Goal: Obtain resource: Download file/media

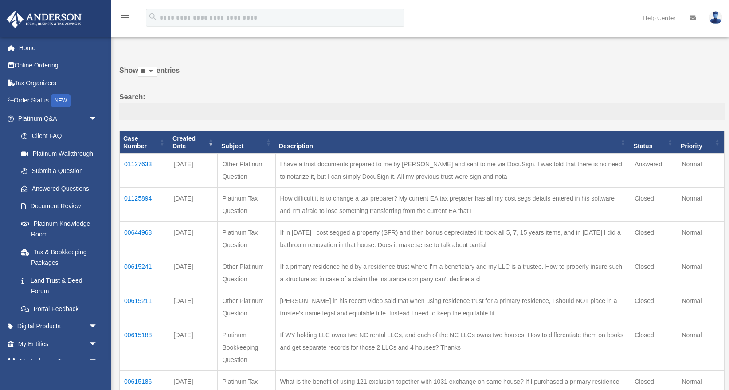
scroll to position [82, 0]
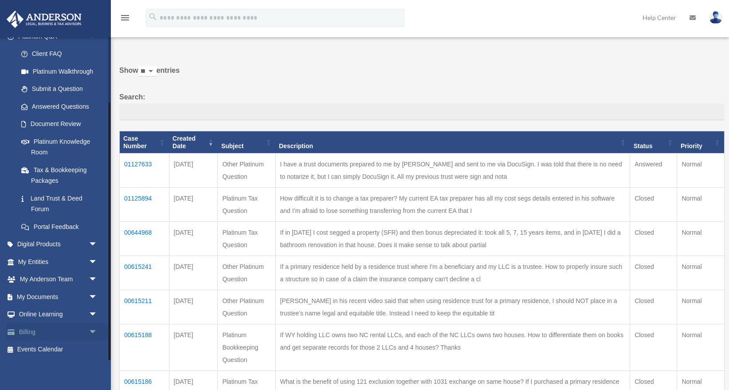
click at [60, 335] on link "Billing arrow_drop_down" at bounding box center [58, 332] width 105 height 18
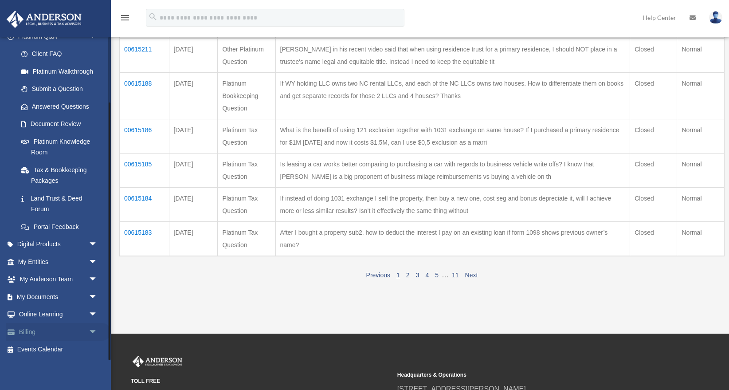
scroll to position [293, 0]
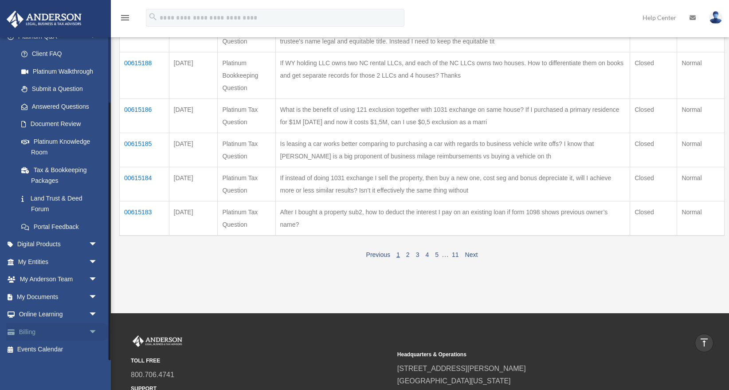
click at [95, 332] on span "arrow_drop_down" at bounding box center [98, 332] width 18 height 18
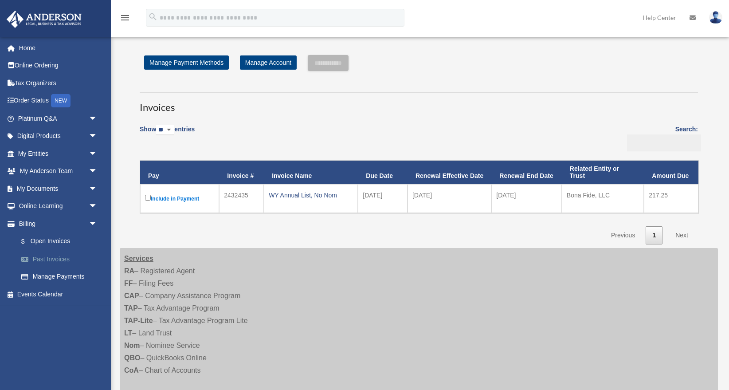
click at [59, 256] on link "Past Invoices" at bounding box center [61, 259] width 98 height 18
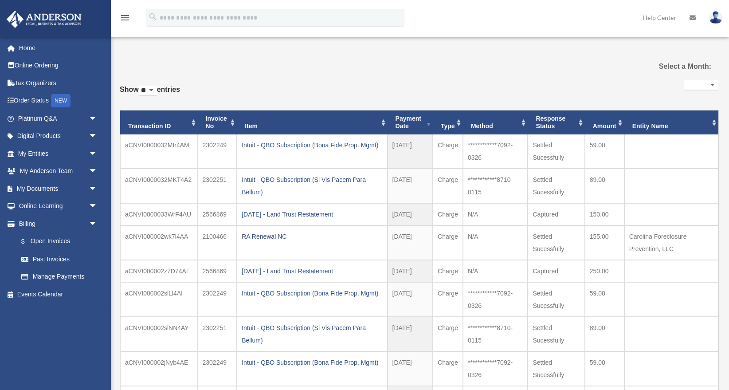
select select
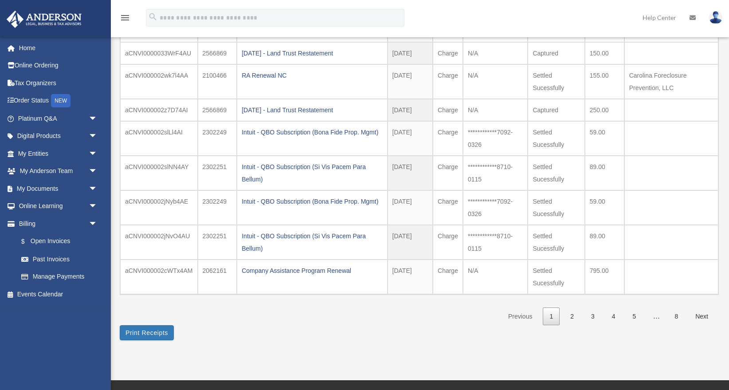
scroll to position [164, 0]
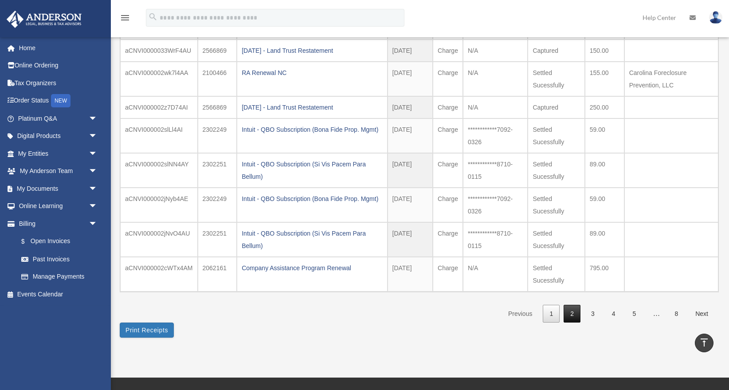
click at [571, 315] on link "2" at bounding box center [572, 314] width 17 height 18
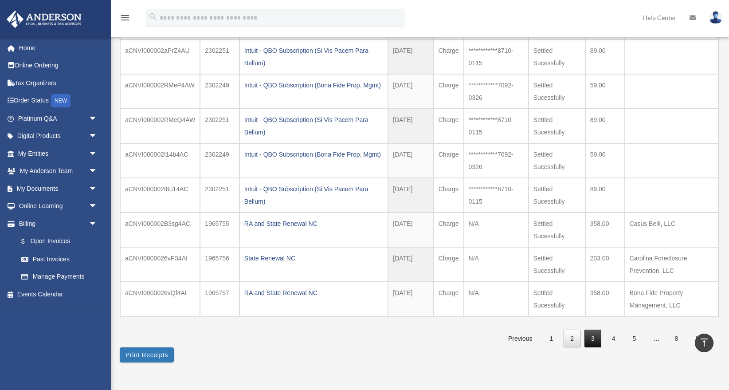
click at [592, 344] on link "3" at bounding box center [593, 339] width 17 height 18
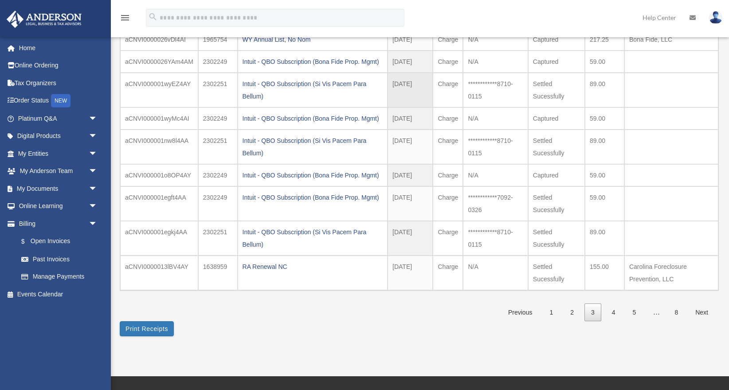
scroll to position [141, 0]
click at [616, 313] on link "4" at bounding box center [614, 312] width 17 height 18
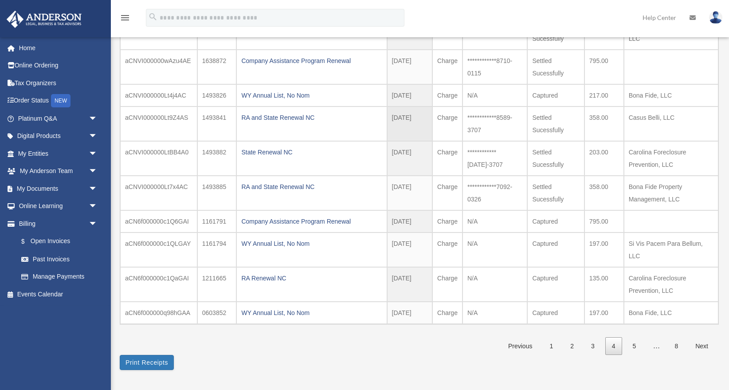
scroll to position [123, 0]
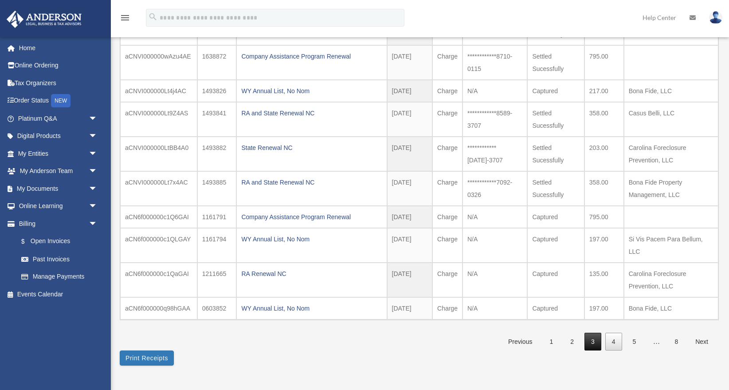
click at [599, 335] on link "3" at bounding box center [593, 342] width 17 height 18
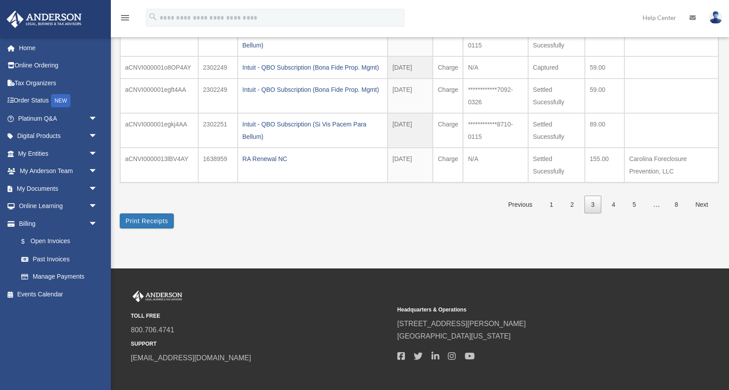
scroll to position [292, 0]
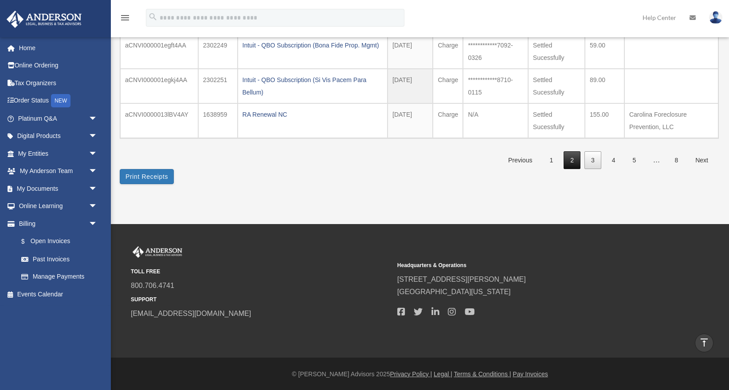
click at [572, 159] on link "2" at bounding box center [572, 160] width 17 height 18
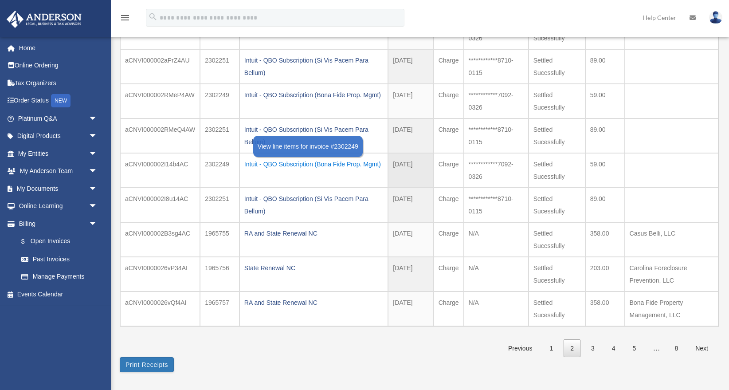
scroll to position [237, 0]
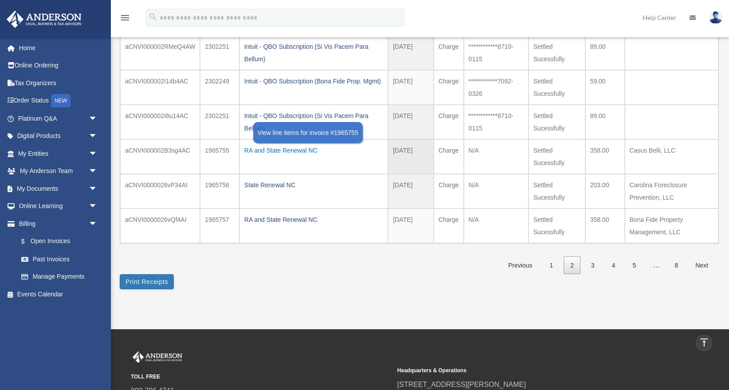
click at [309, 148] on div "RA and State Renewal NC" at bounding box center [313, 150] width 139 height 12
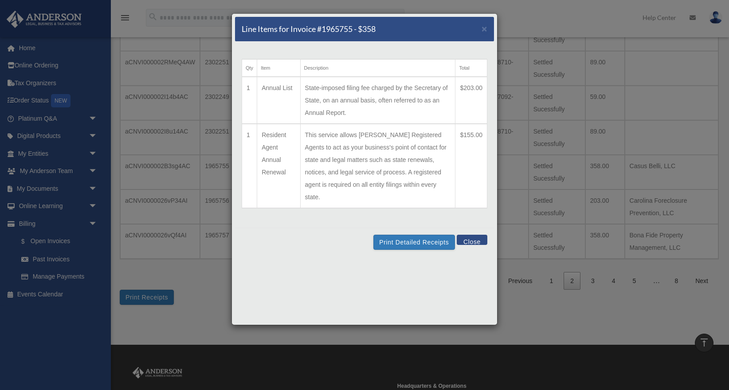
scroll to position [221, 0]
click at [483, 29] on span "×" at bounding box center [485, 29] width 6 height 10
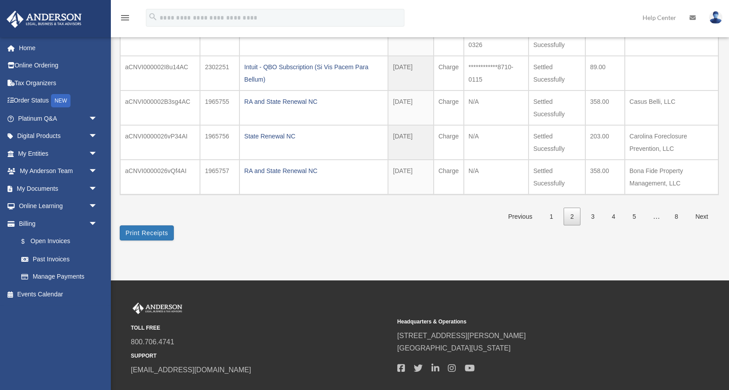
scroll to position [342, 0]
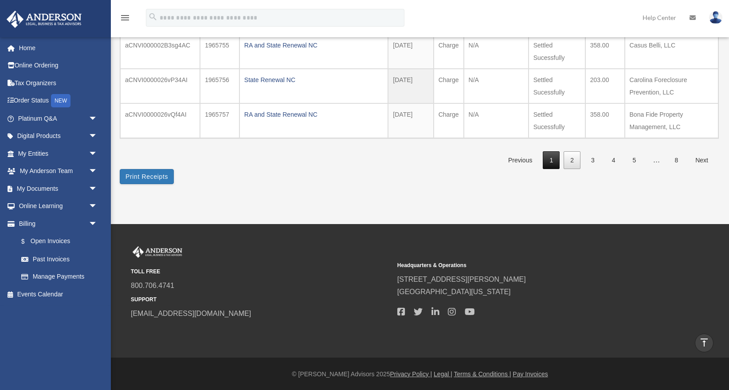
click at [552, 160] on link "1" at bounding box center [551, 160] width 17 height 18
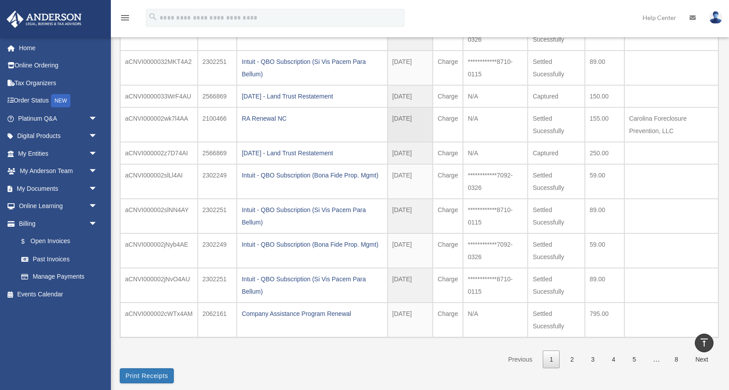
scroll to position [117, 0]
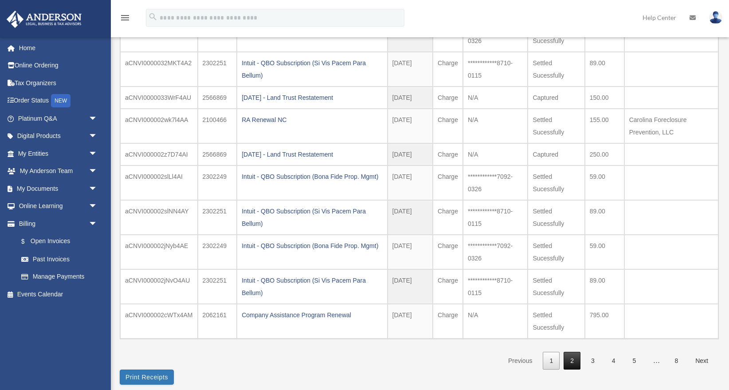
click at [571, 359] on link "2" at bounding box center [572, 361] width 17 height 18
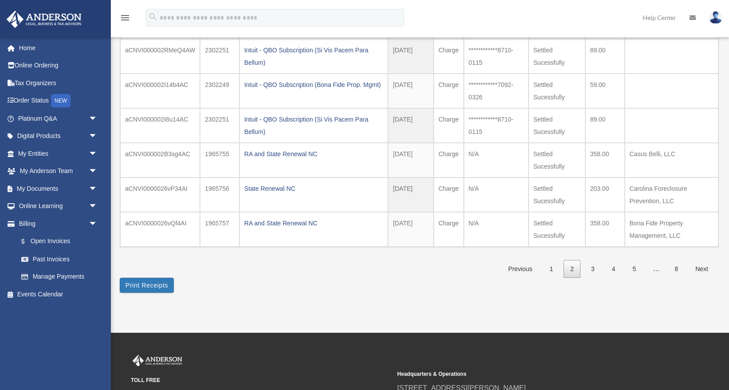
scroll to position [301, 0]
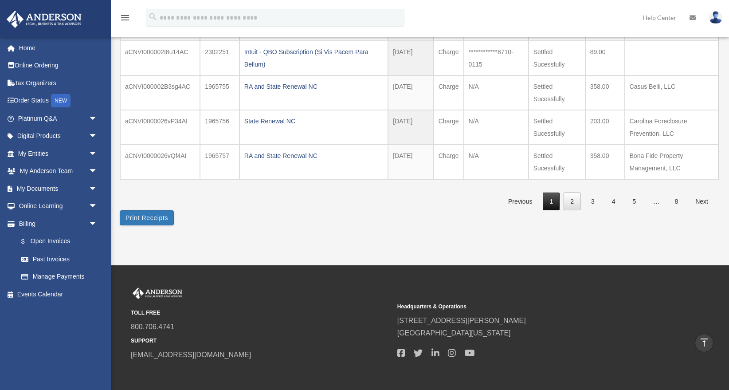
click at [551, 201] on link "1" at bounding box center [551, 202] width 17 height 18
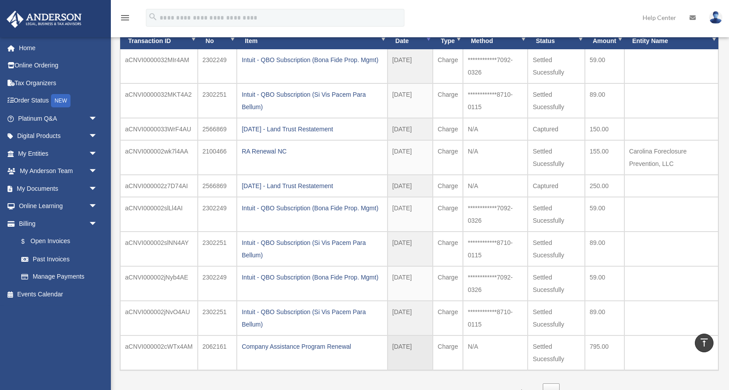
scroll to position [75, 0]
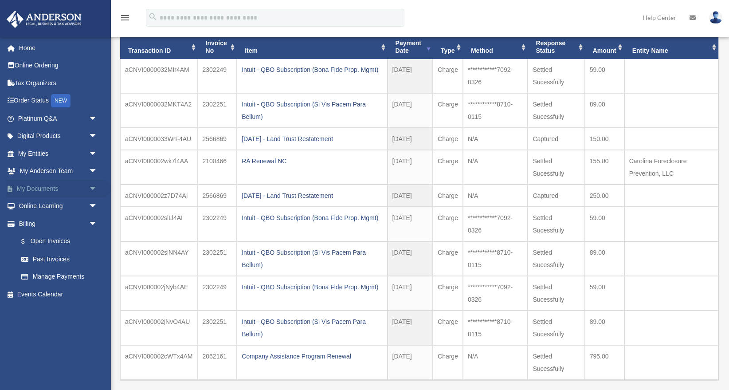
click at [44, 188] on link "My Documents arrow_drop_down" at bounding box center [58, 189] width 105 height 18
click at [92, 188] on span "arrow_drop_down" at bounding box center [98, 189] width 18 height 18
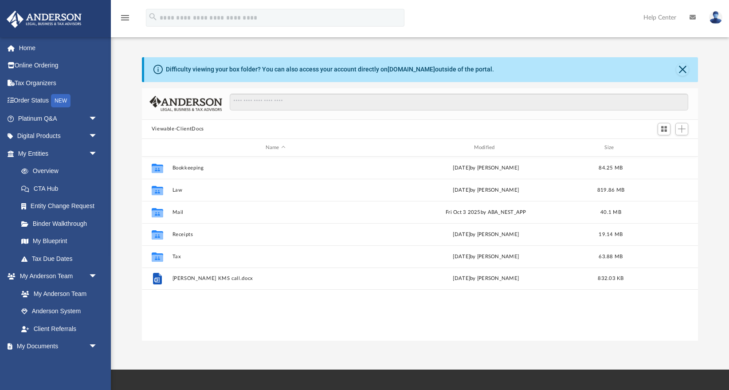
scroll to position [201, 556]
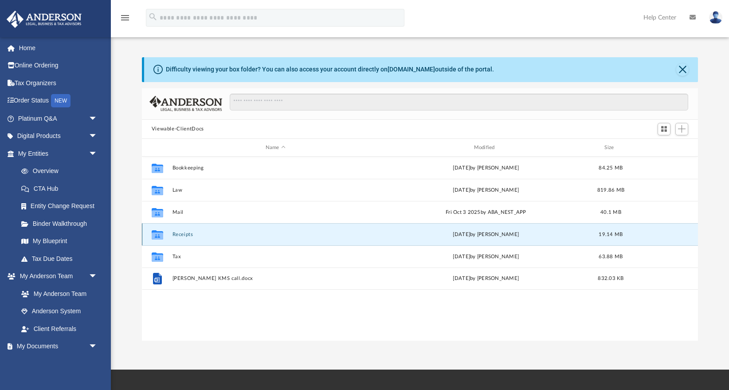
click at [180, 233] on button "Receipts" at bounding box center [275, 235] width 207 height 6
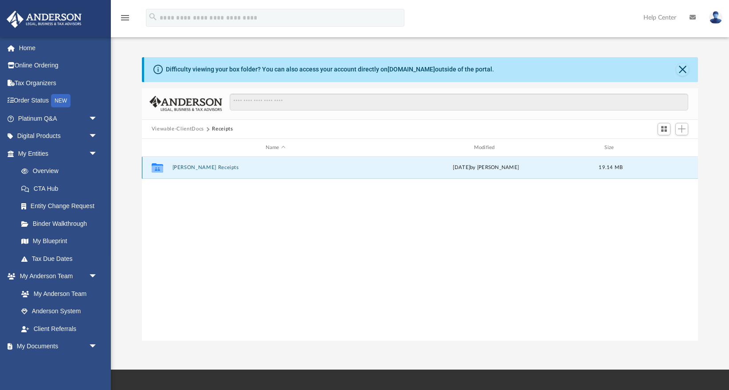
click at [198, 167] on button "[PERSON_NAME] Receipts" at bounding box center [275, 168] width 207 height 6
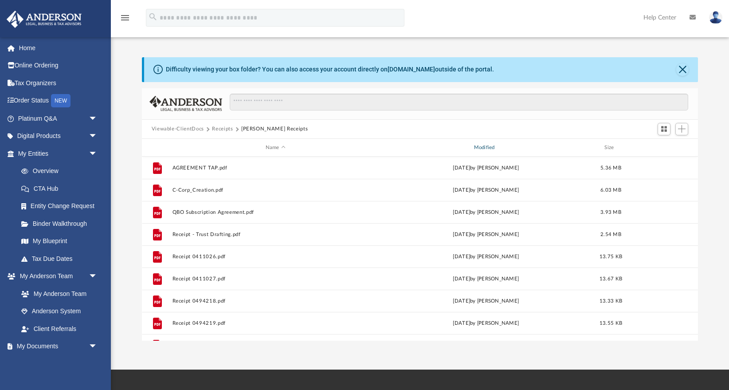
click at [484, 148] on div "Modified" at bounding box center [485, 148] width 207 height 8
click at [485, 148] on div "Modified" at bounding box center [485, 148] width 207 height 8
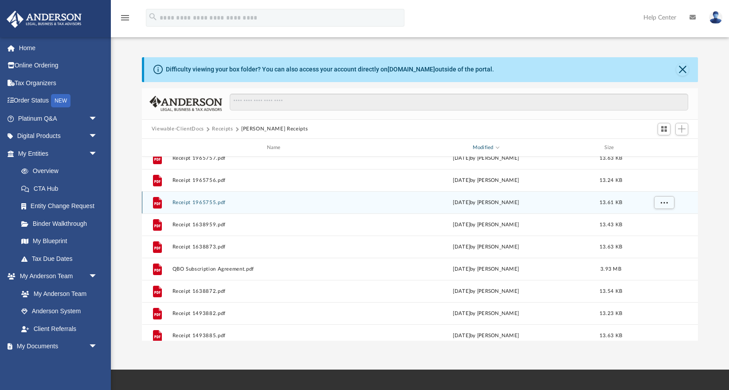
scroll to position [0, 0]
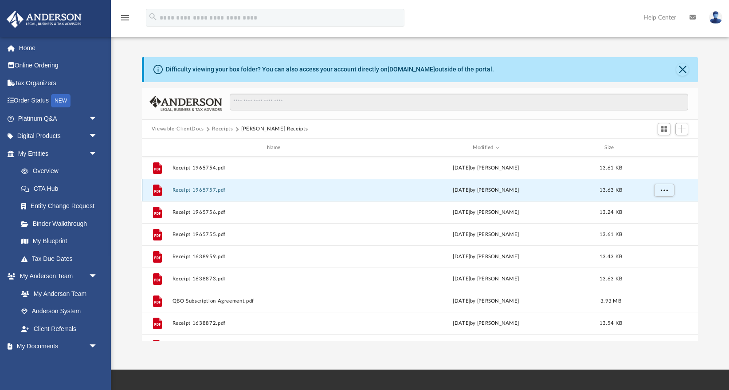
click at [213, 189] on button "Receipt 1965757.pdf" at bounding box center [275, 190] width 207 height 6
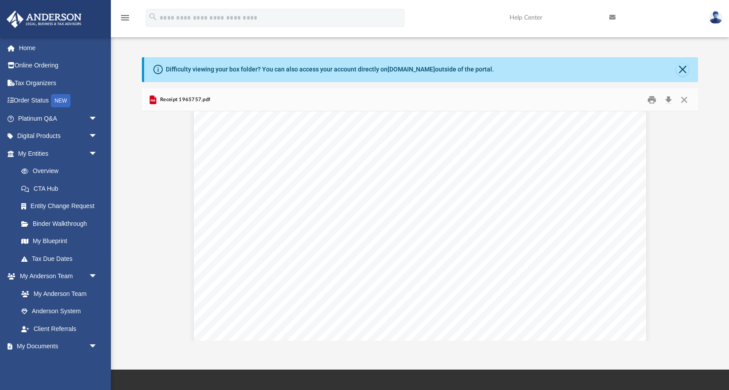
scroll to position [12, 0]
click at [686, 223] on button "Preview" at bounding box center [689, 225] width 20 height 25
click at [689, 227] on button "Preview" at bounding box center [689, 225] width 20 height 25
click at [691, 223] on button "Preview" at bounding box center [689, 225] width 20 height 25
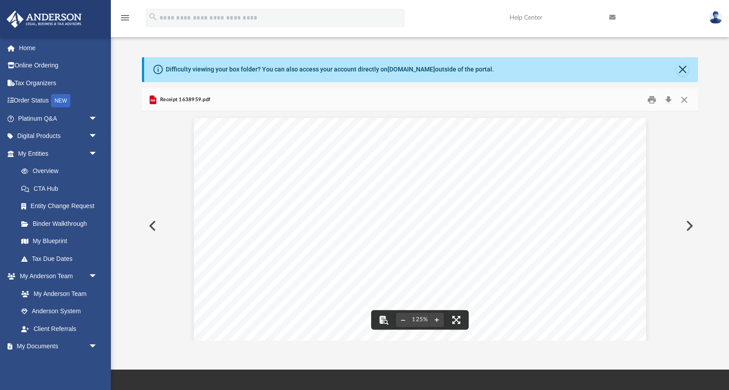
click at [154, 224] on button "Preview" at bounding box center [152, 225] width 20 height 25
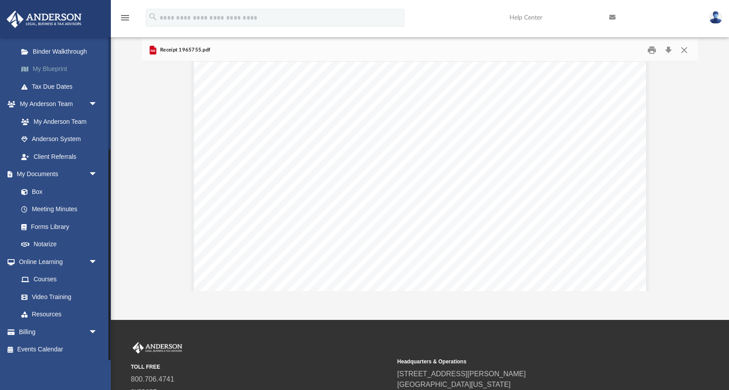
scroll to position [53, 0]
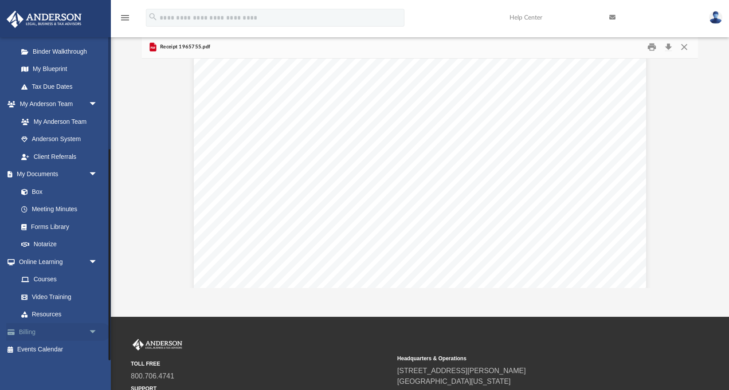
click at [89, 331] on span "arrow_drop_down" at bounding box center [98, 332] width 18 height 18
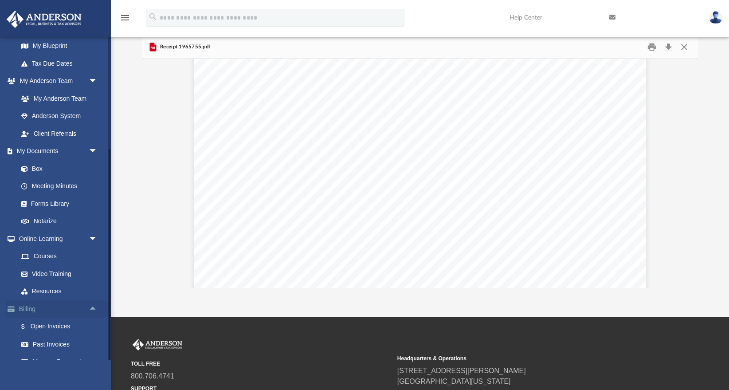
scroll to position [225, 0]
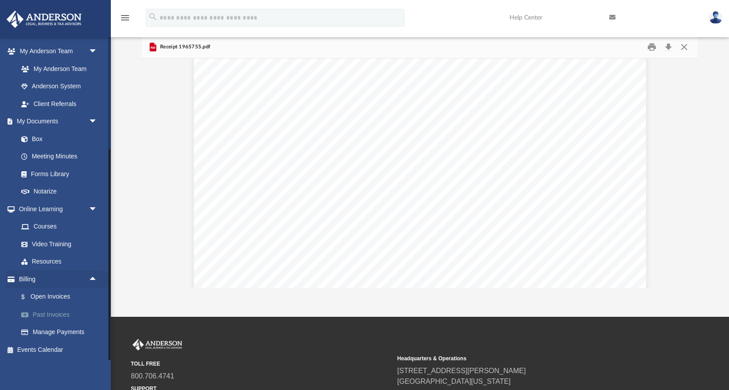
click at [57, 314] on link "Past Invoices" at bounding box center [61, 315] width 98 height 18
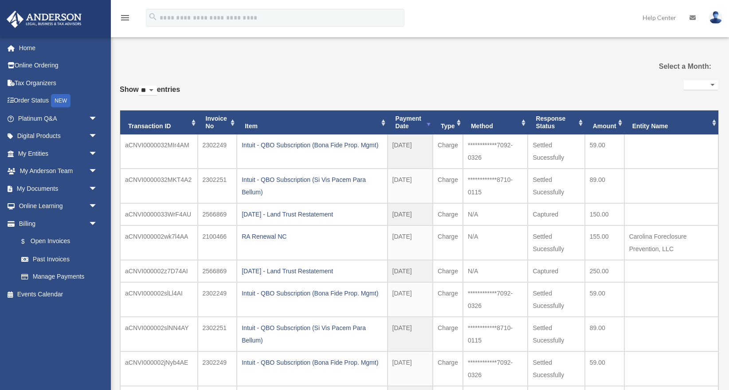
select select
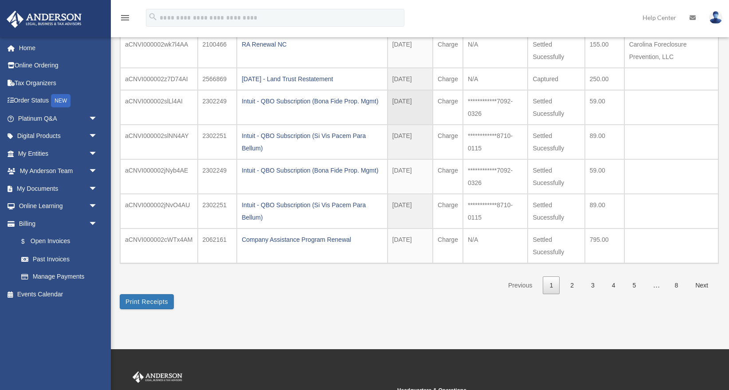
scroll to position [219, 0]
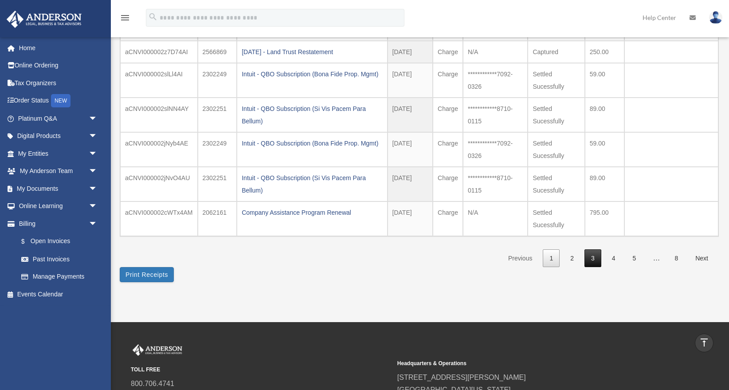
click at [600, 262] on link "3" at bounding box center [593, 258] width 17 height 18
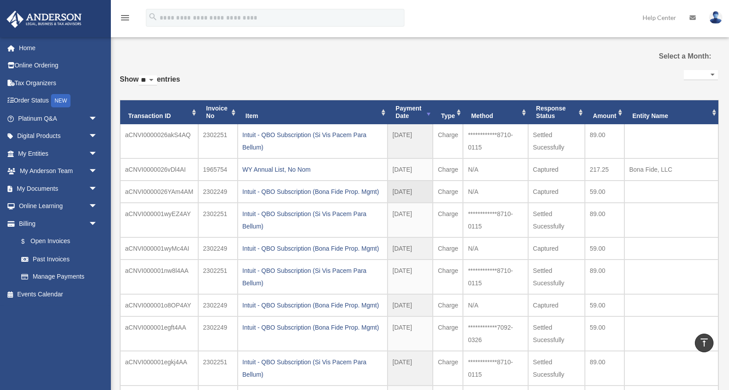
scroll to position [0, 0]
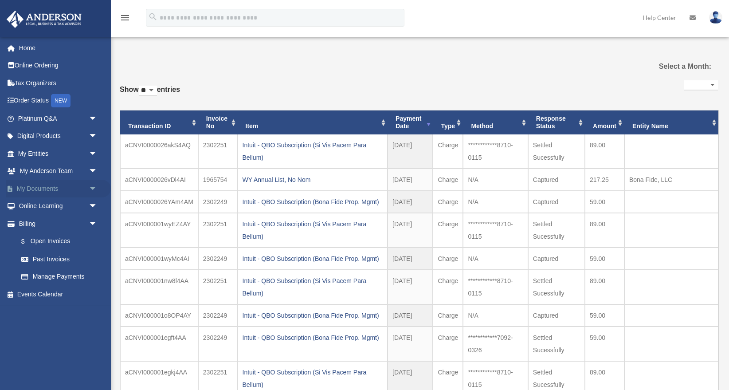
click at [95, 187] on span "arrow_drop_down" at bounding box center [98, 189] width 18 height 18
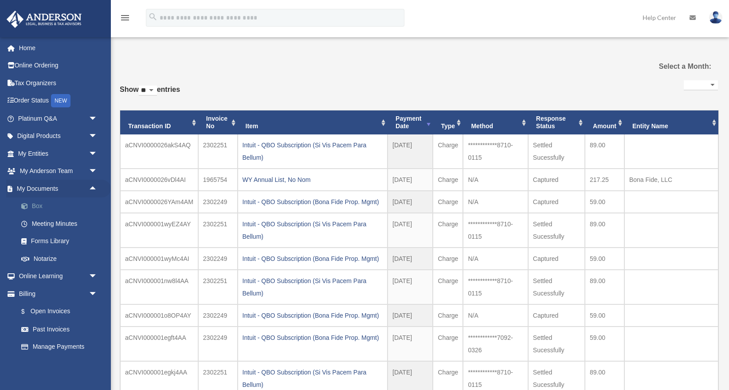
click at [35, 208] on link "Box" at bounding box center [61, 206] width 98 height 18
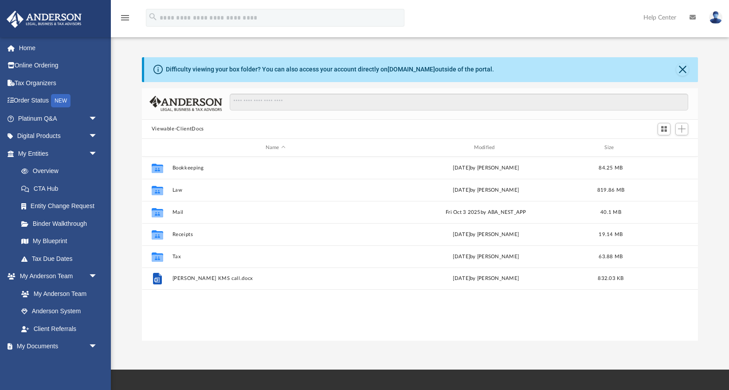
scroll to position [201, 556]
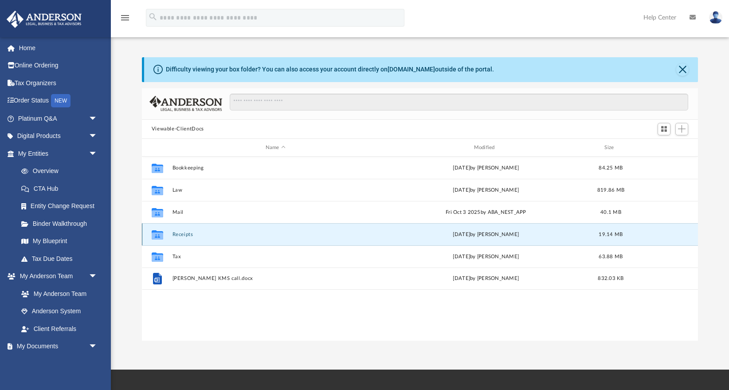
click at [189, 233] on button "Receipts" at bounding box center [275, 235] width 207 height 6
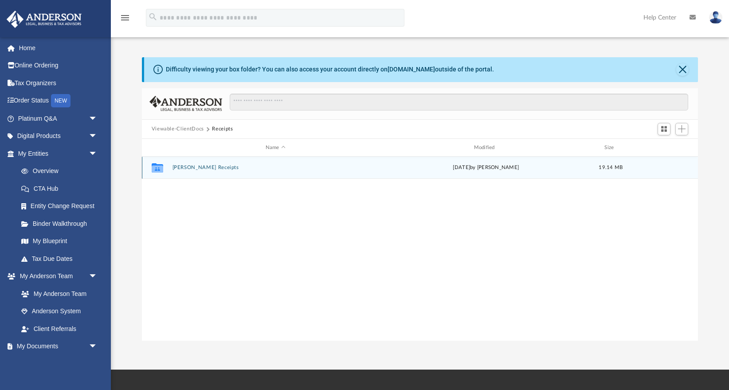
click at [196, 168] on button "[PERSON_NAME] Receipts" at bounding box center [275, 168] width 207 height 6
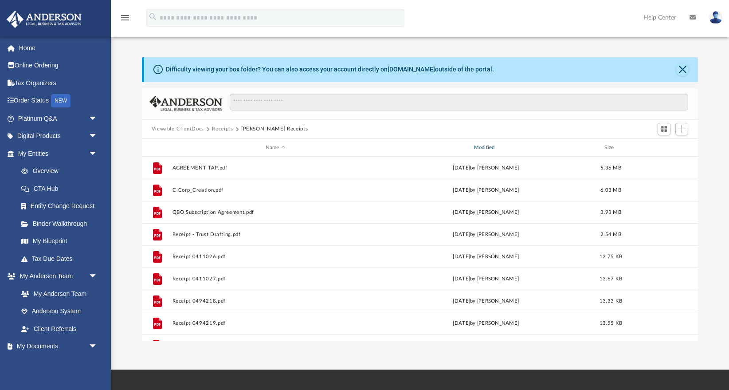
click at [485, 148] on div "Modified" at bounding box center [485, 148] width 207 height 8
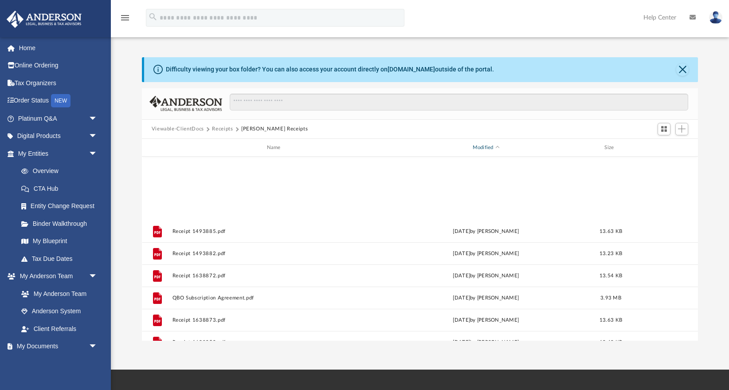
scroll to position [681, 0]
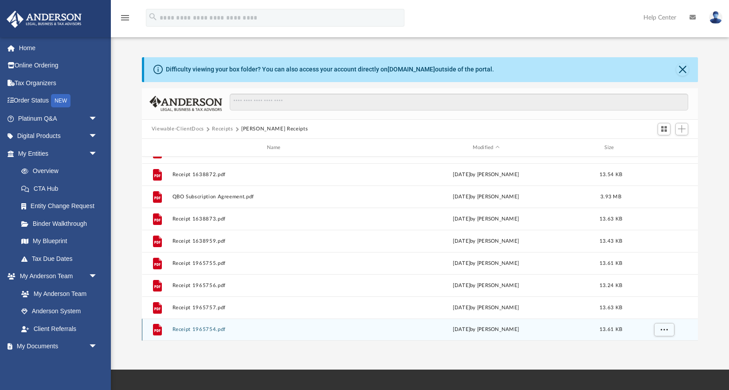
click at [211, 330] on button "Receipt 1965754.pdf" at bounding box center [275, 330] width 207 height 6
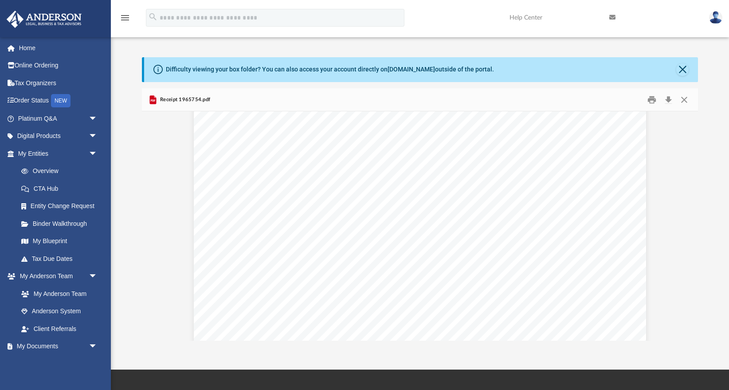
scroll to position [0, 0]
click at [682, 98] on button "Close" at bounding box center [685, 100] width 16 height 14
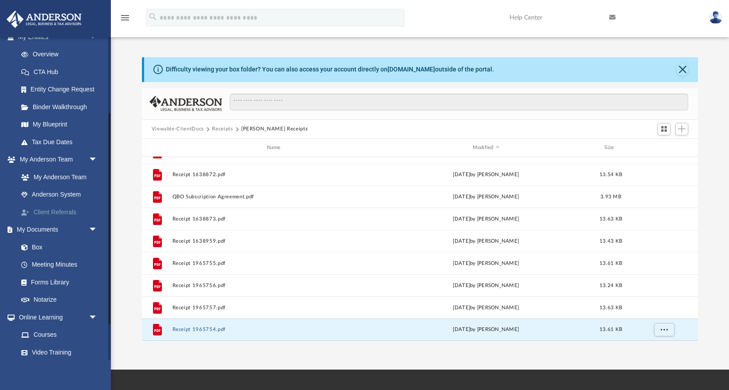
scroll to position [172, 0]
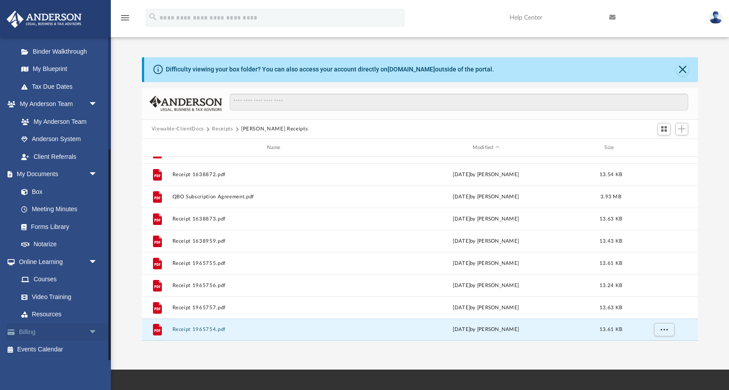
click at [92, 332] on span "arrow_drop_down" at bounding box center [98, 332] width 18 height 18
click at [95, 263] on span "arrow_drop_down" at bounding box center [98, 262] width 18 height 18
click at [95, 100] on span "arrow_drop_down" at bounding box center [98, 104] width 18 height 18
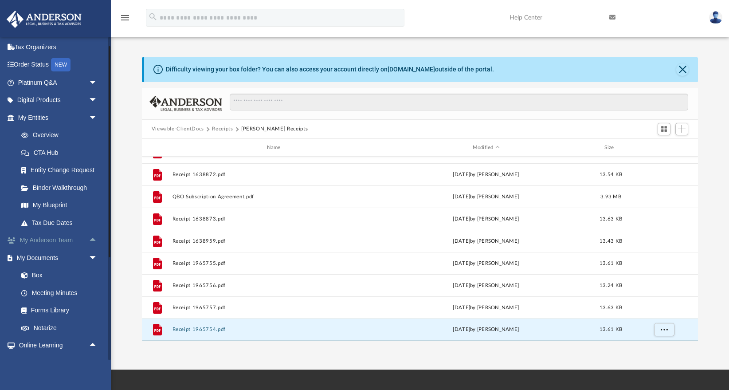
scroll to position [6, 0]
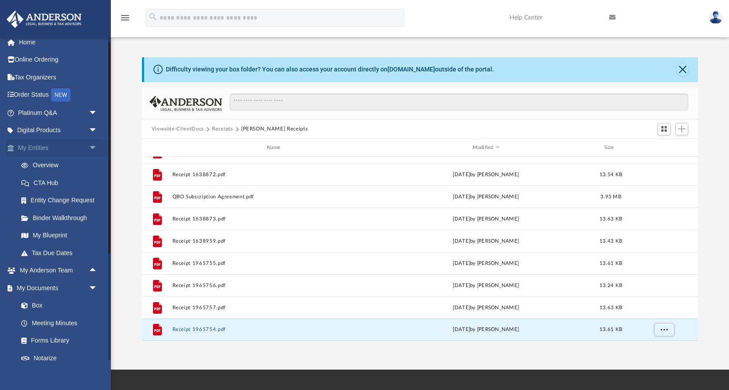
click at [94, 145] on span "arrow_drop_down" at bounding box center [98, 148] width 18 height 18
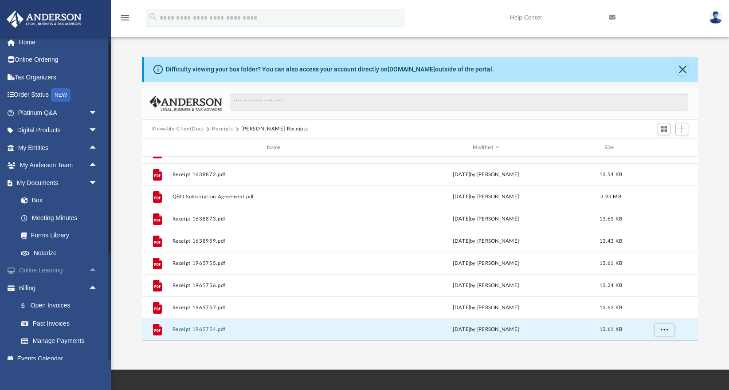
scroll to position [15, 0]
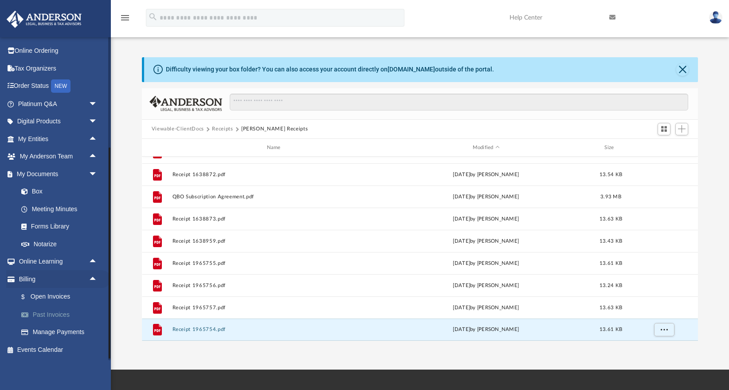
click at [59, 314] on link "Past Invoices" at bounding box center [61, 315] width 98 height 18
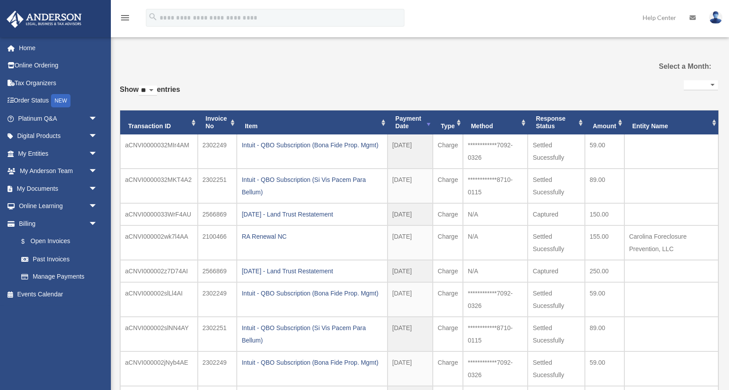
select select
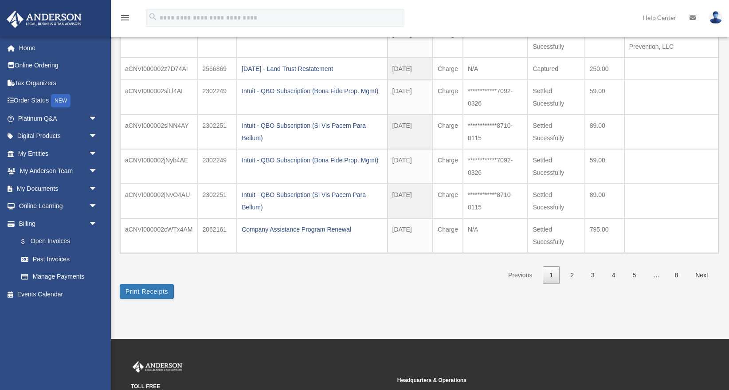
scroll to position [246, 0]
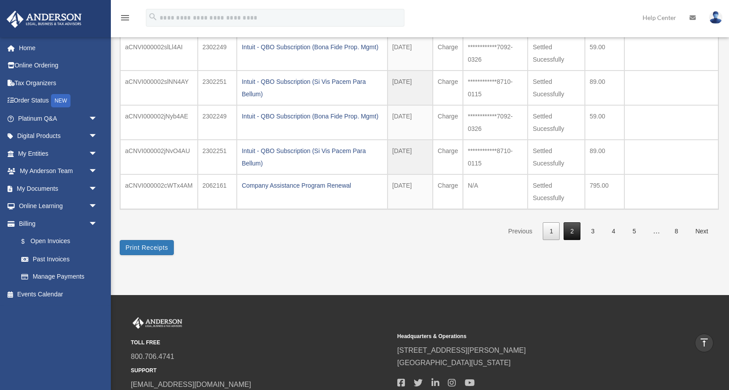
click at [570, 227] on link "2" at bounding box center [572, 231] width 17 height 18
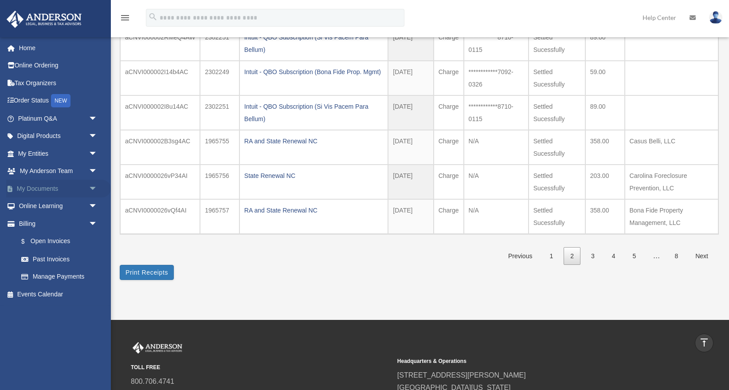
click at [93, 187] on span "arrow_drop_down" at bounding box center [98, 189] width 18 height 18
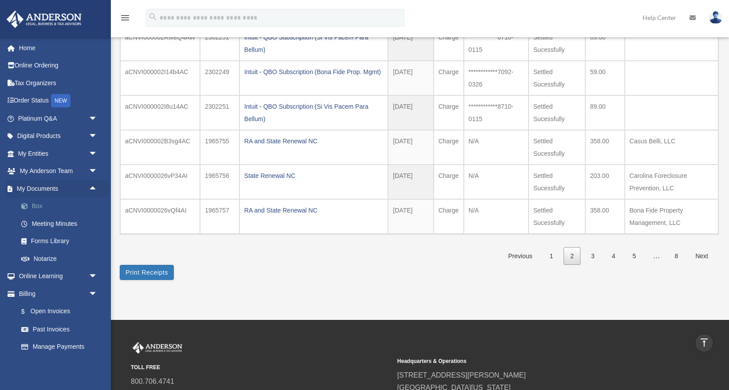
click at [42, 207] on link "Box" at bounding box center [61, 206] width 98 height 18
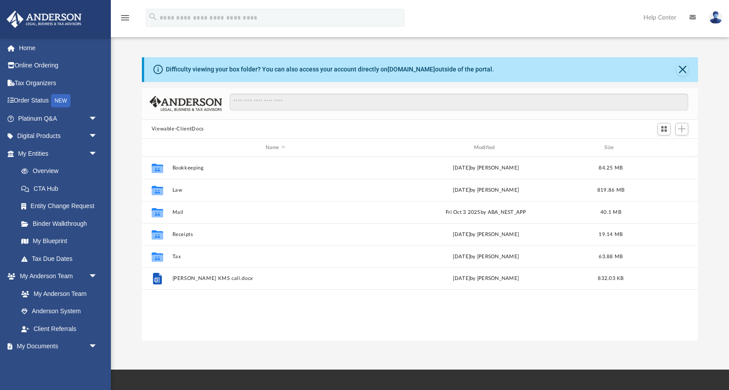
scroll to position [201, 556]
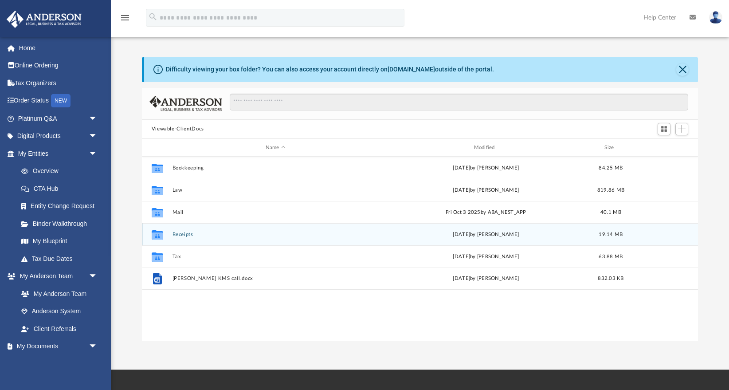
click at [176, 232] on button "Receipts" at bounding box center [275, 235] width 207 height 6
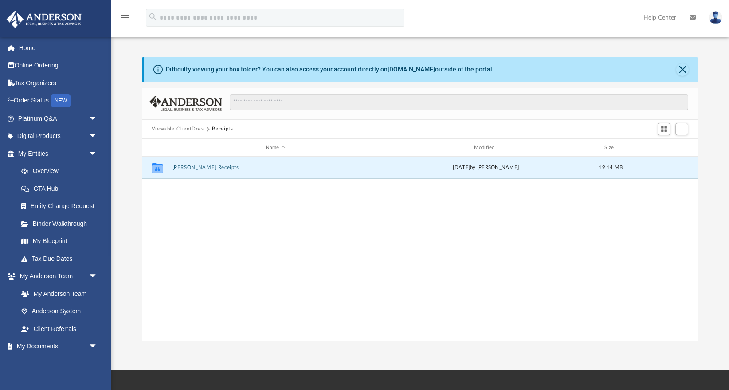
click at [206, 170] on button "[PERSON_NAME] Receipts" at bounding box center [275, 168] width 207 height 6
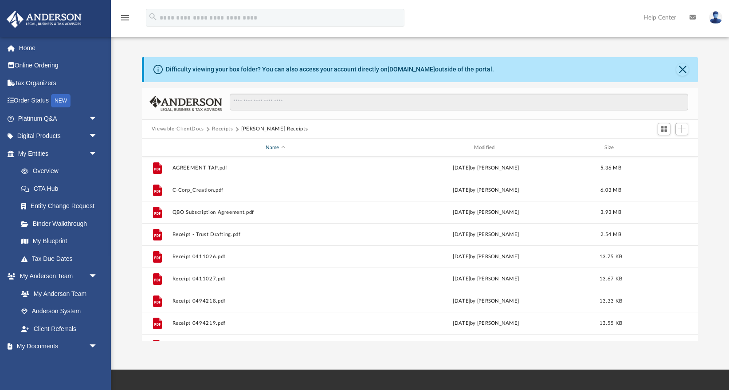
click at [272, 149] on div "Name" at bounding box center [275, 148] width 207 height 8
click at [276, 150] on div "Name" at bounding box center [275, 148] width 207 height 8
click at [272, 144] on div "Name" at bounding box center [275, 148] width 207 height 8
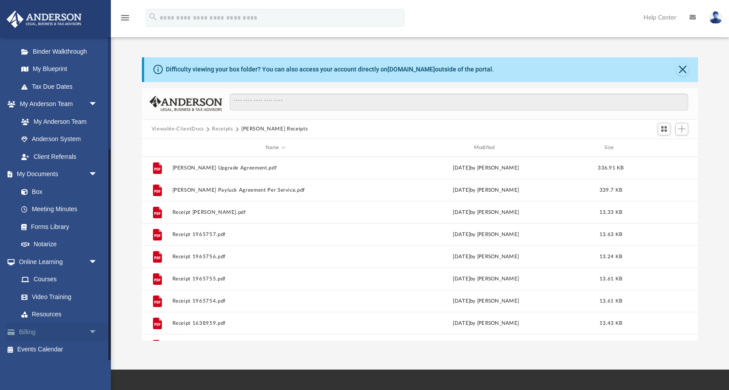
click at [59, 331] on link "Billing arrow_drop_down" at bounding box center [58, 332] width 105 height 18
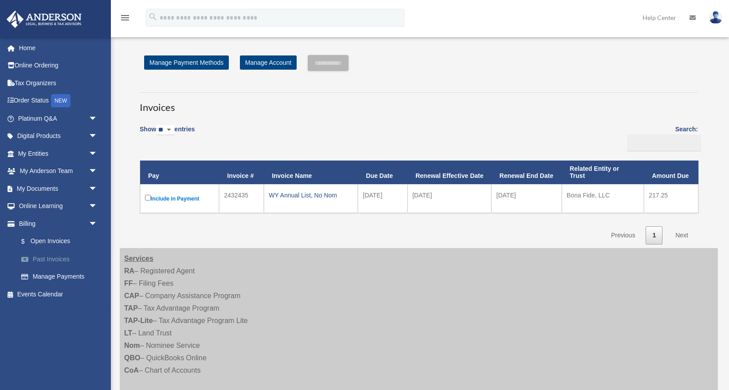
click at [60, 258] on link "Past Invoices" at bounding box center [61, 259] width 98 height 18
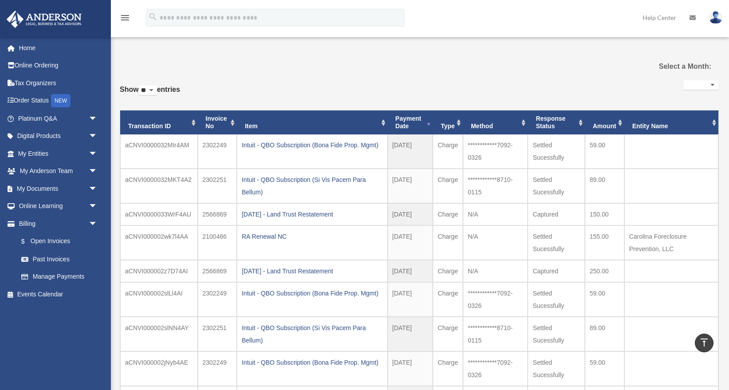
select select
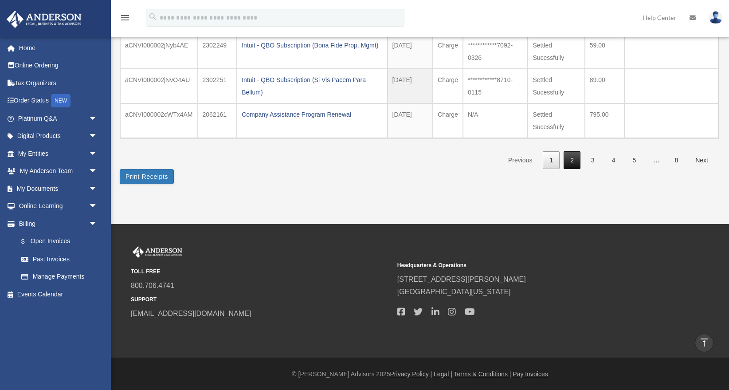
click at [578, 160] on link "2" at bounding box center [572, 160] width 17 height 18
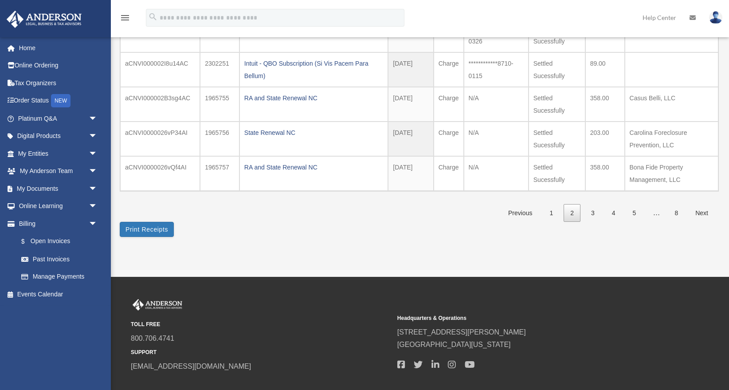
scroll to position [342, 0]
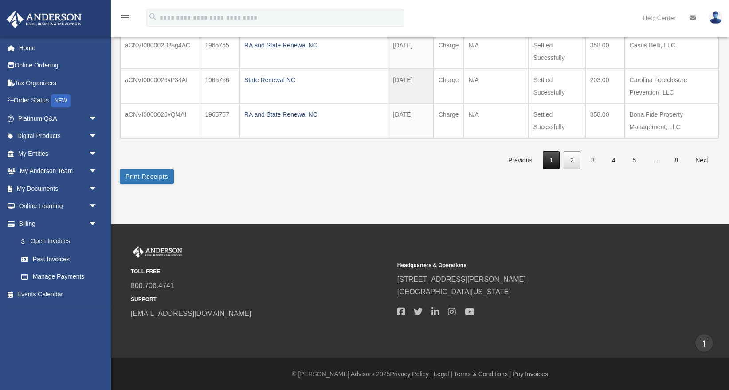
click at [556, 159] on link "1" at bounding box center [551, 160] width 17 height 18
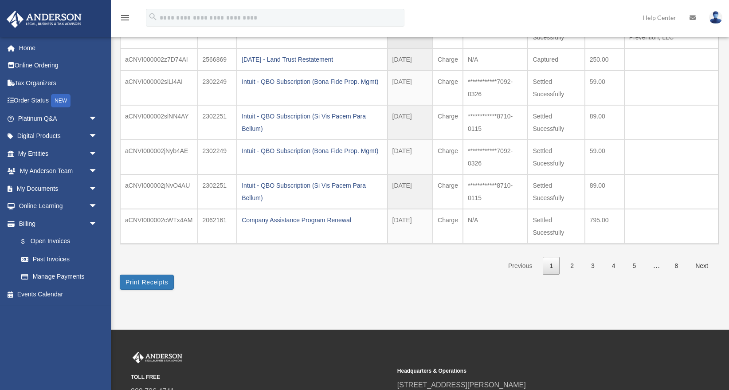
scroll to position [237, 0]
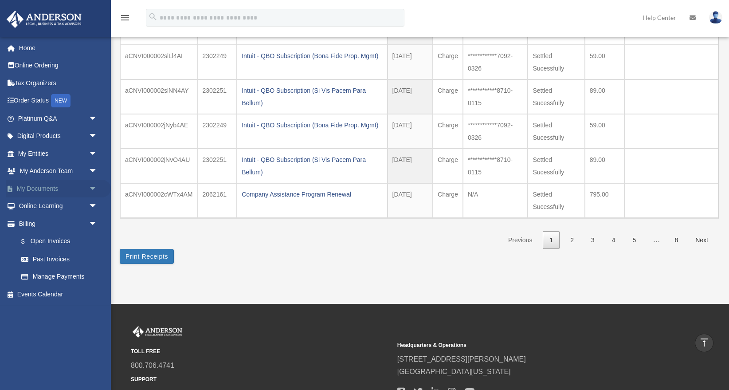
click at [92, 185] on span "arrow_drop_down" at bounding box center [98, 189] width 18 height 18
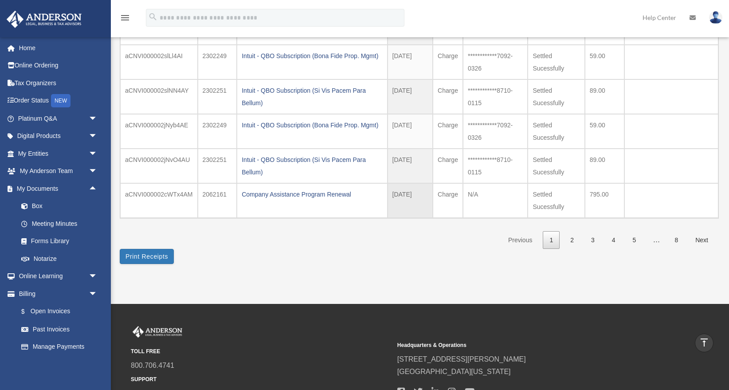
drag, startPoint x: 204, startPoint y: 193, endPoint x: 227, endPoint y: 194, distance: 23.5
click at [227, 193] on td "2062161" at bounding box center [217, 200] width 39 height 35
copy td "2062161"
click at [66, 330] on link "Past Invoices" at bounding box center [61, 329] width 98 height 18
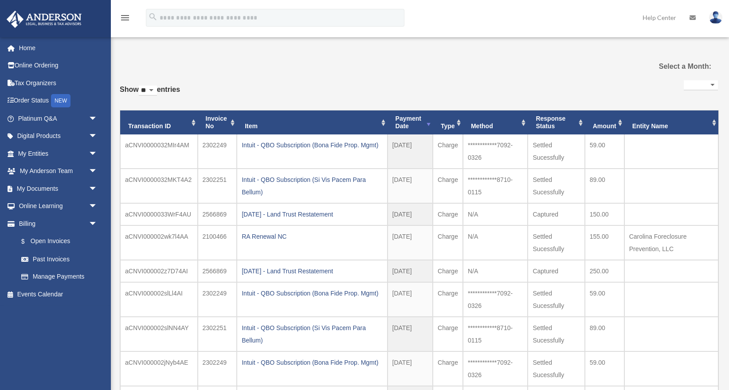
select select
click at [96, 186] on span "arrow_drop_down" at bounding box center [98, 189] width 18 height 18
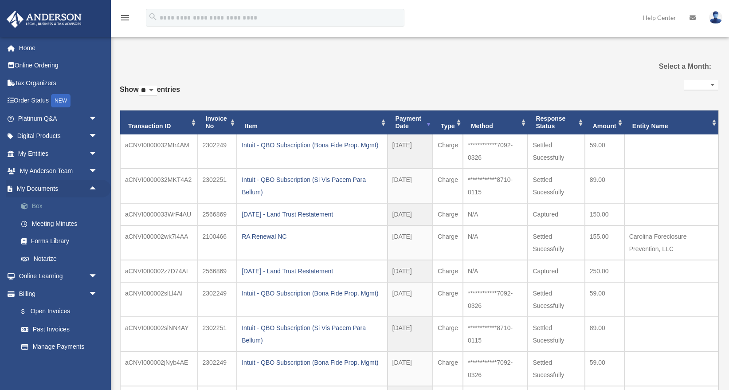
click at [42, 206] on link "Box" at bounding box center [61, 206] width 98 height 18
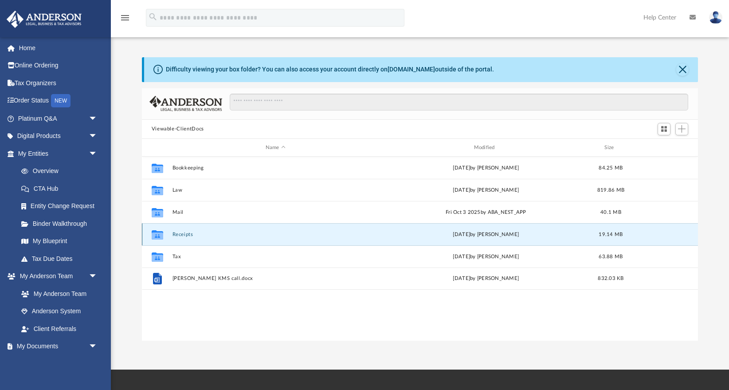
click at [180, 235] on button "Receipts" at bounding box center [275, 235] width 207 height 6
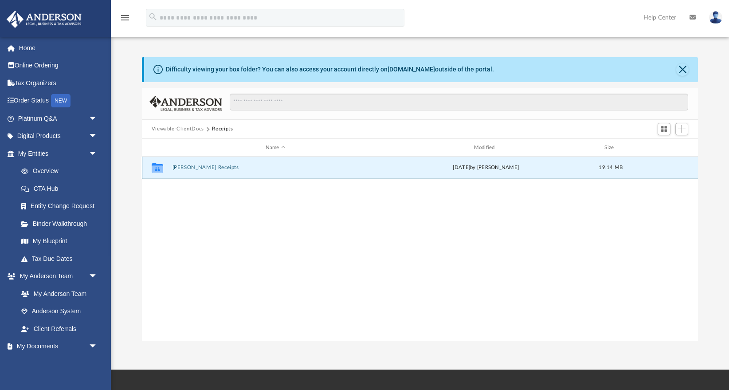
click at [199, 167] on button "[PERSON_NAME] Receipts" at bounding box center [275, 168] width 207 height 6
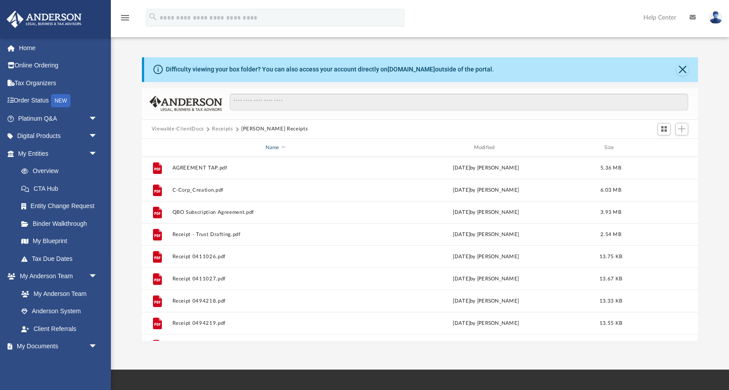
click at [274, 146] on div "Name" at bounding box center [275, 148] width 207 height 8
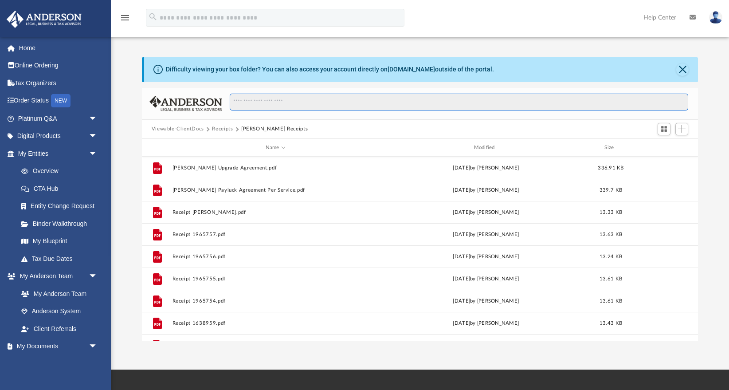
click at [315, 103] on input "Search files and folders" at bounding box center [459, 102] width 459 height 17
paste input "*******"
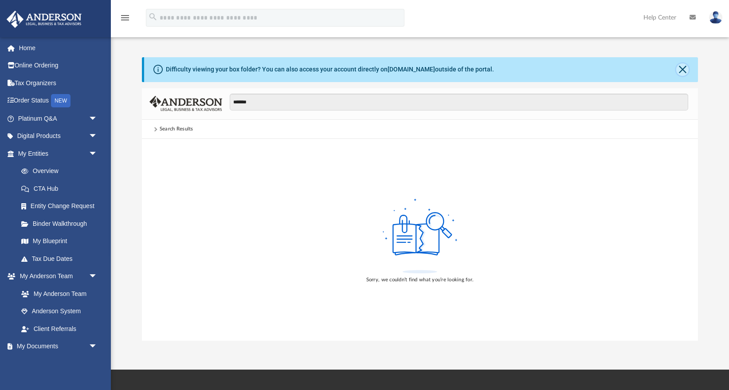
click at [684, 68] on button "Close" at bounding box center [683, 69] width 12 height 12
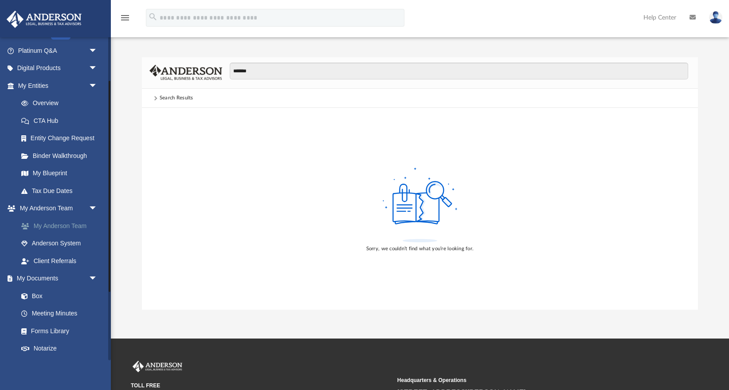
scroll to position [67, 0]
click at [38, 290] on link "Box" at bounding box center [61, 297] width 98 height 18
click at [36, 296] on link "Box" at bounding box center [61, 297] width 98 height 18
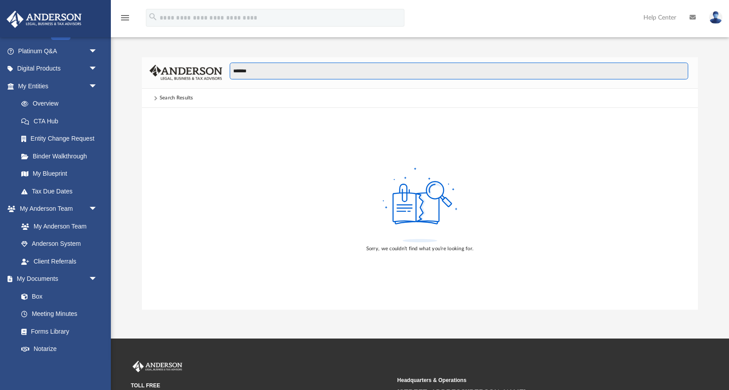
click at [271, 67] on input "*******" at bounding box center [459, 71] width 459 height 17
type input "*"
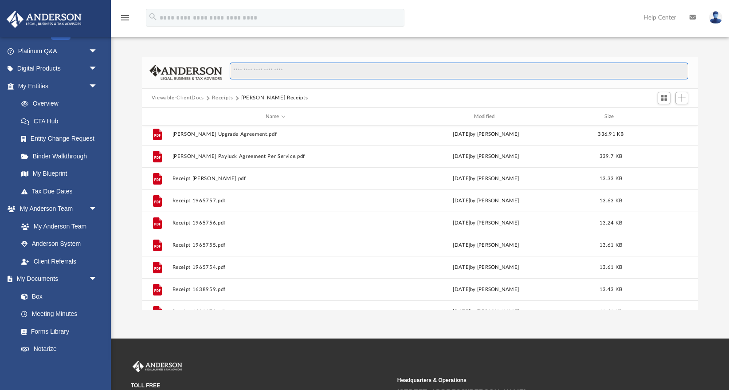
scroll to position [2, 0]
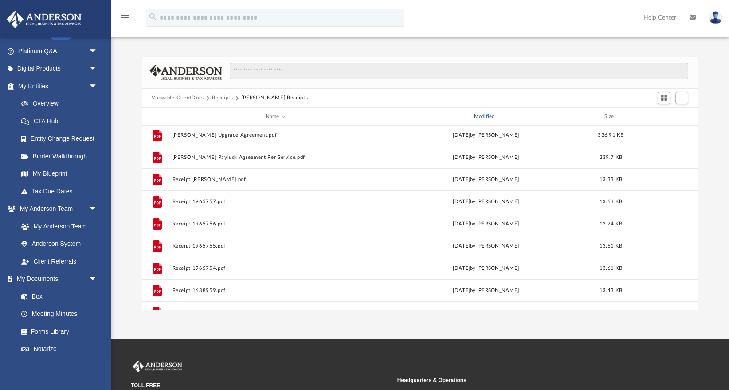
click at [488, 114] on div "Modified" at bounding box center [485, 117] width 207 height 8
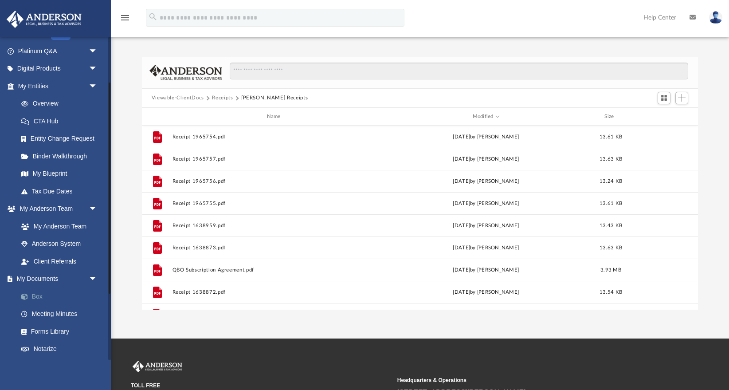
scroll to position [172, 0]
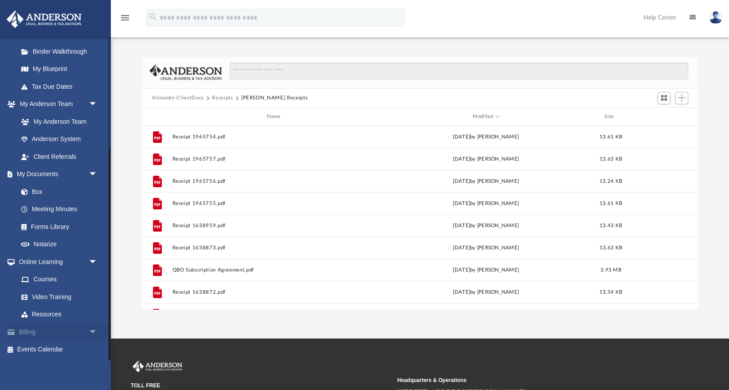
click at [26, 335] on link "Billing arrow_drop_down" at bounding box center [58, 332] width 105 height 18
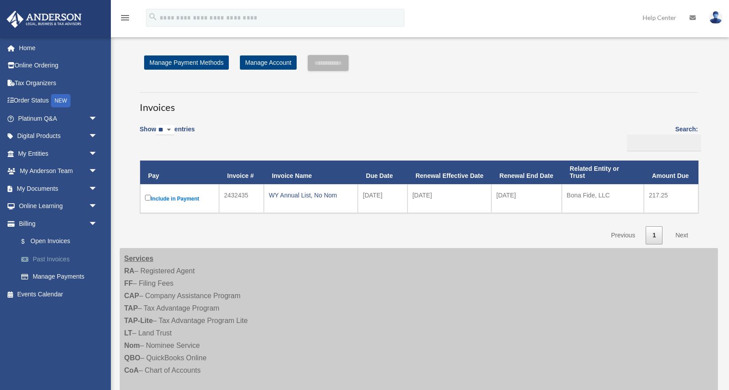
click at [64, 256] on link "Past Invoices" at bounding box center [61, 259] width 98 height 18
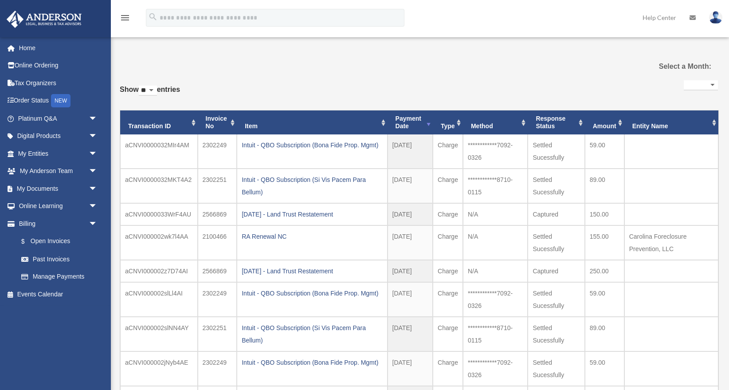
select select
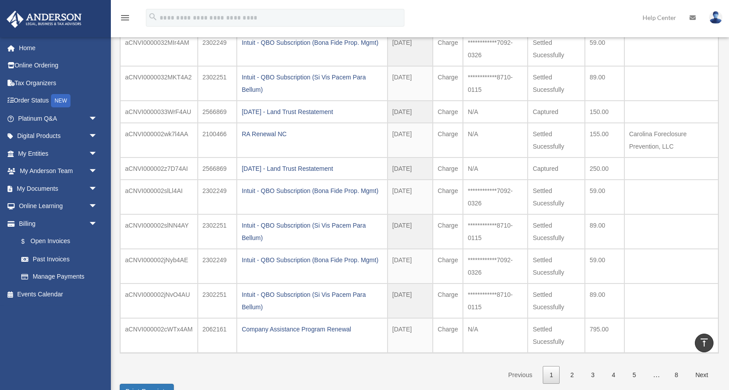
scroll to position [96, 0]
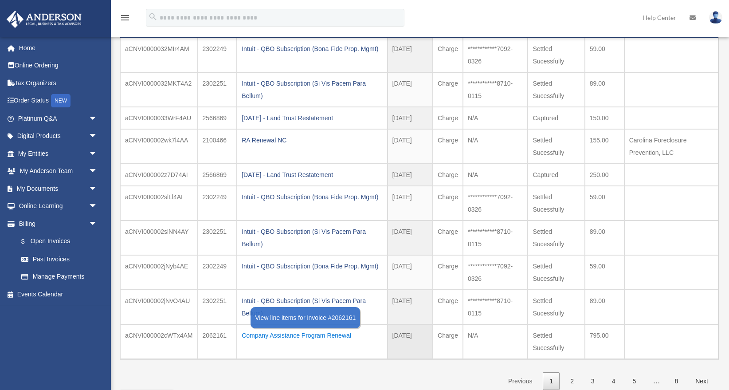
click at [257, 335] on div "Company Assistance Program Renewal" at bounding box center [312, 335] width 141 height 12
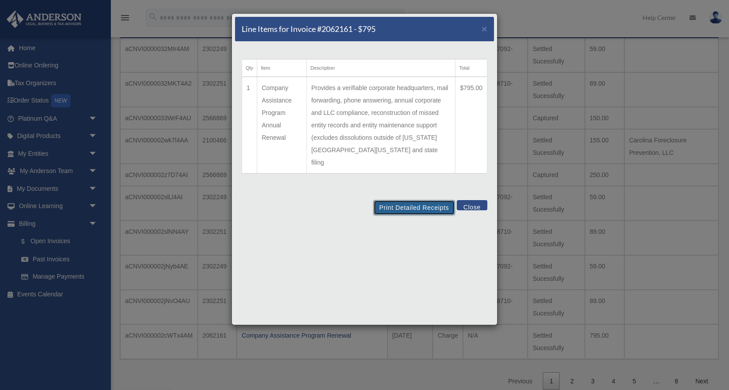
click at [422, 200] on button "Print Detailed Receipts" at bounding box center [414, 207] width 81 height 15
click at [416, 200] on button "Print Detailed Receipts" at bounding box center [414, 207] width 81 height 15
click at [485, 28] on span "×" at bounding box center [485, 29] width 6 height 10
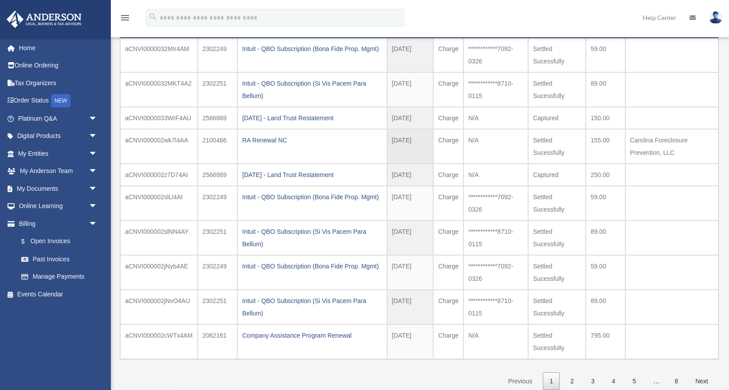
drag, startPoint x: 203, startPoint y: 141, endPoint x: 228, endPoint y: 141, distance: 24.8
click at [228, 141] on td "2100466" at bounding box center [218, 146] width 40 height 35
copy td "2100466"
click at [94, 185] on span "arrow_drop_down" at bounding box center [98, 189] width 18 height 18
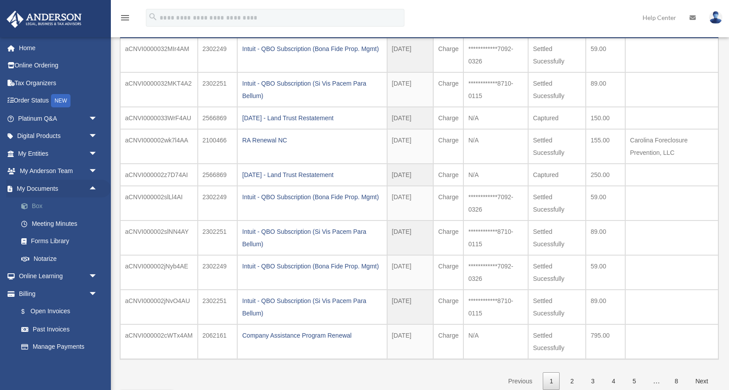
click at [42, 206] on link "Box" at bounding box center [61, 206] width 98 height 18
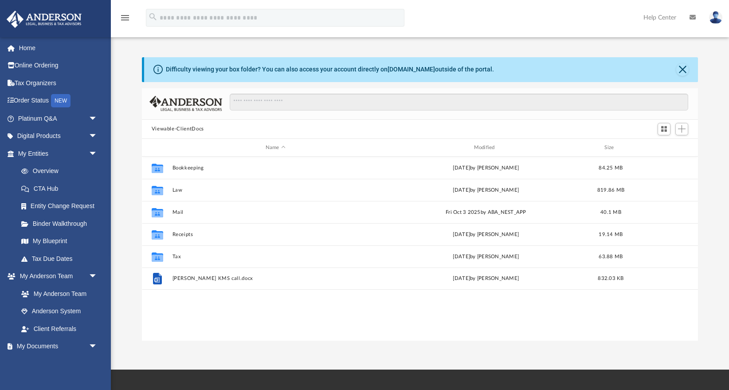
scroll to position [201, 556]
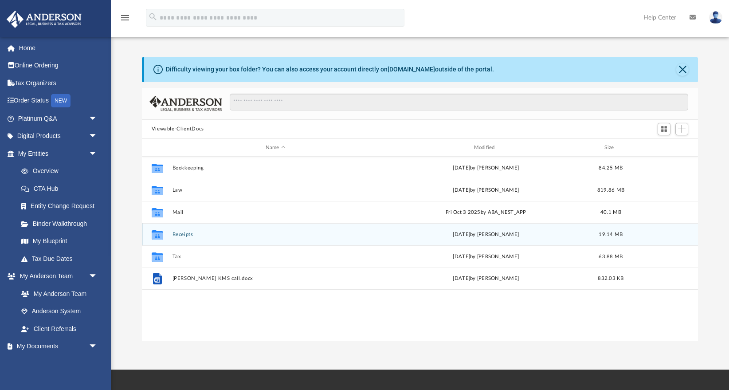
click at [185, 234] on button "Receipts" at bounding box center [275, 235] width 207 height 6
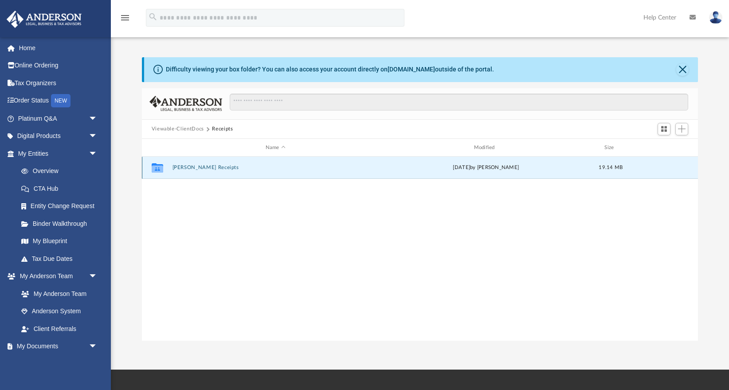
click at [208, 167] on button "Anderson Receipts" at bounding box center [275, 168] width 207 height 6
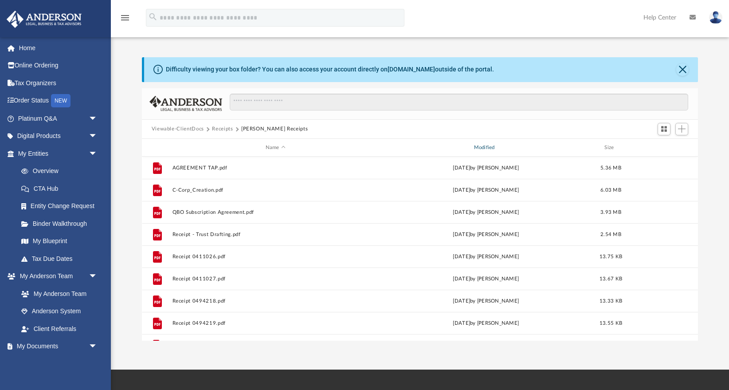
click at [486, 146] on div "Modified" at bounding box center [485, 148] width 207 height 8
click at [687, 130] on button "Add" at bounding box center [682, 129] width 13 height 12
click at [659, 143] on li "Upload" at bounding box center [669, 146] width 28 height 9
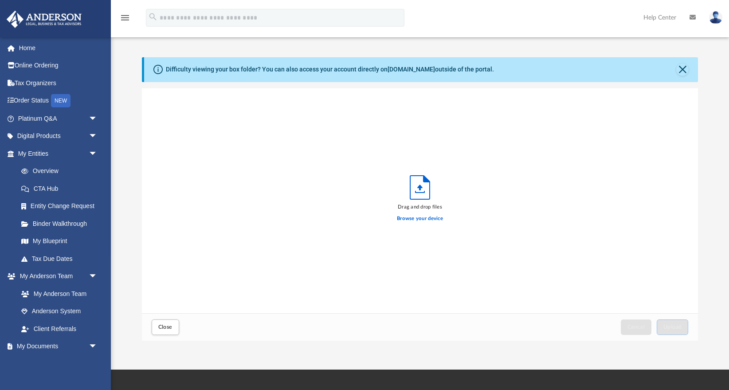
scroll to position [225, 556]
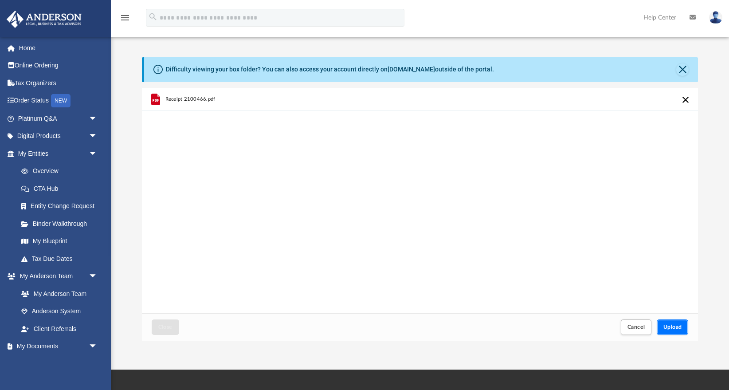
click at [668, 329] on span "Upload" at bounding box center [673, 326] width 19 height 5
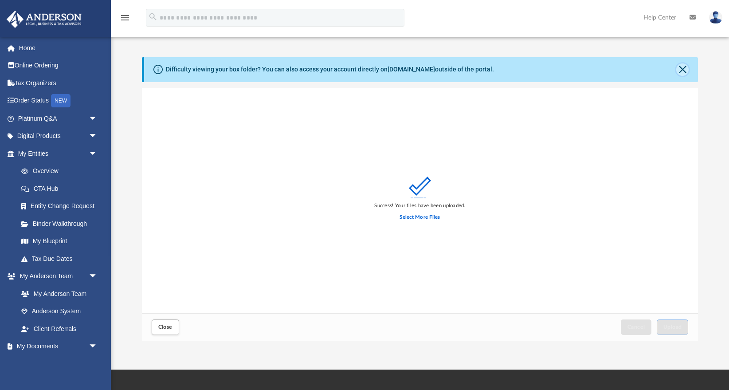
click at [681, 68] on button "Close" at bounding box center [683, 69] width 12 height 12
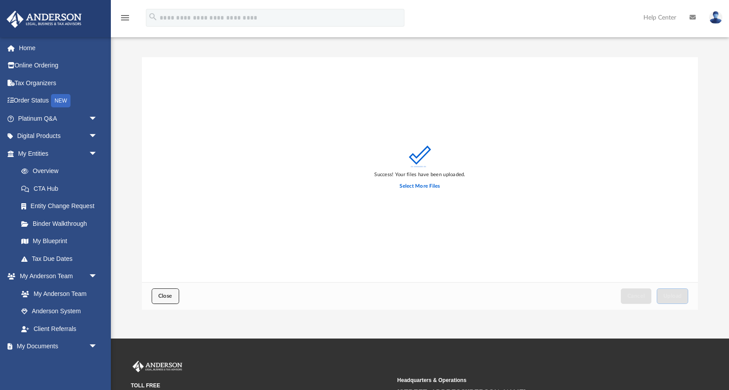
click at [167, 300] on button "Close" at bounding box center [166, 296] width 28 height 16
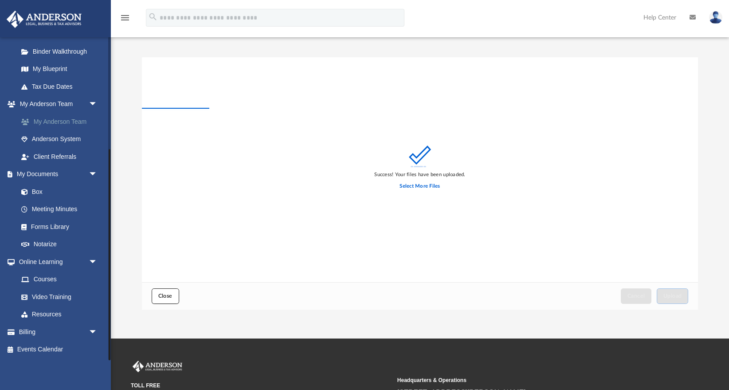
scroll to position [107, 0]
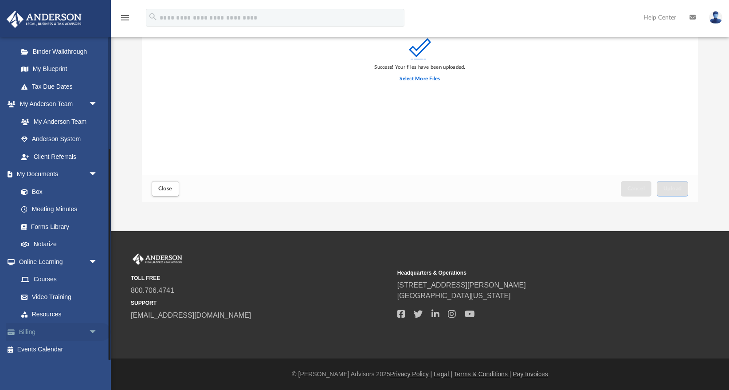
click at [95, 333] on span "arrow_drop_down" at bounding box center [98, 332] width 18 height 18
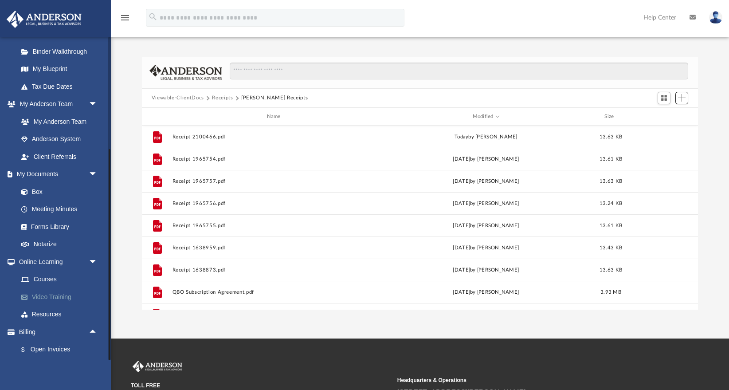
scroll to position [225, 0]
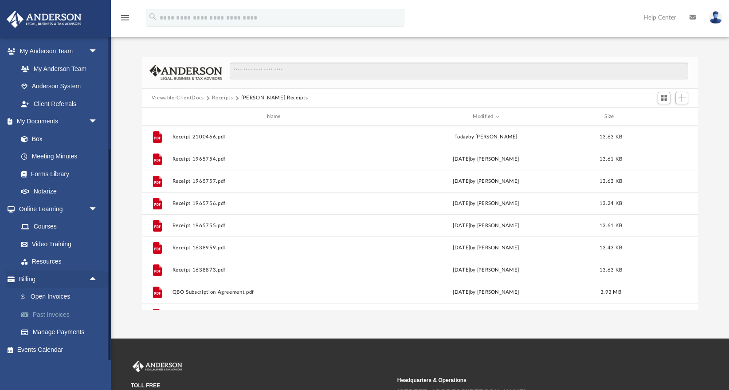
click at [56, 315] on link "Past Invoices" at bounding box center [61, 315] width 98 height 18
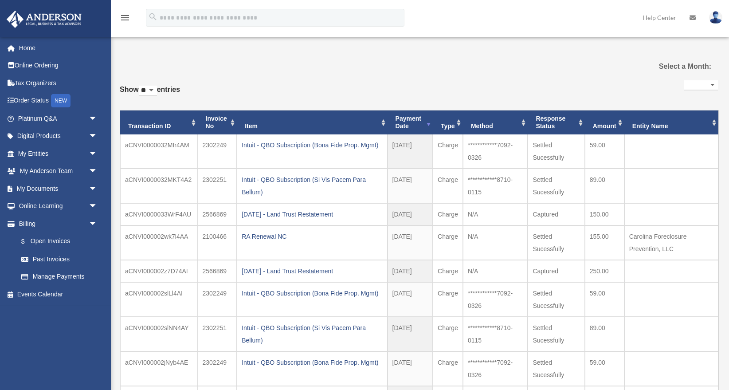
select select
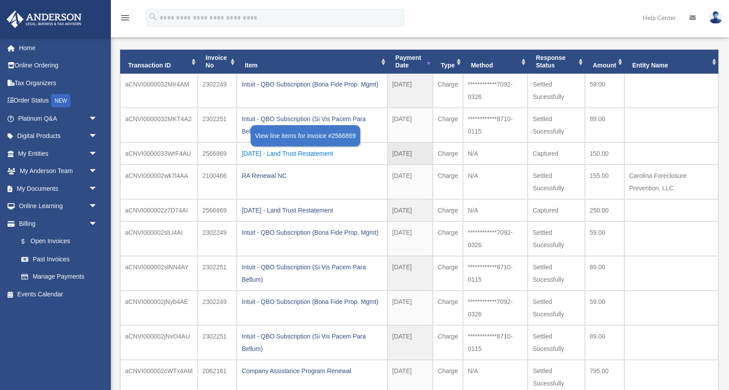
scroll to position [72, 0]
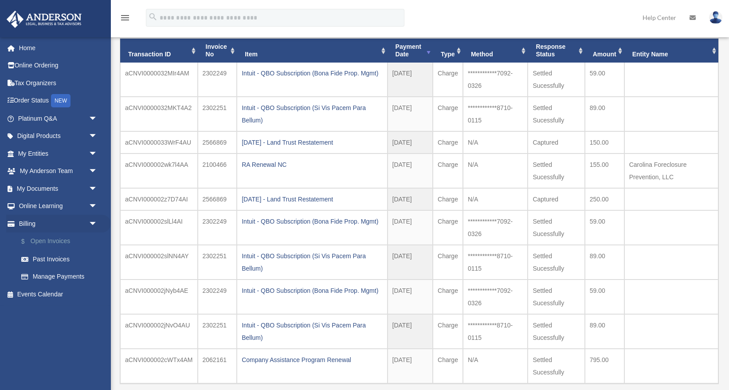
click at [47, 242] on link "$ Open Invoices" at bounding box center [61, 241] width 98 height 18
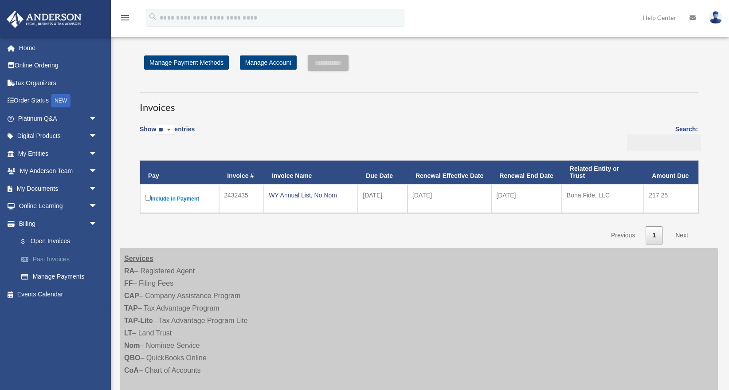
click at [66, 260] on link "Past Invoices" at bounding box center [61, 259] width 98 height 18
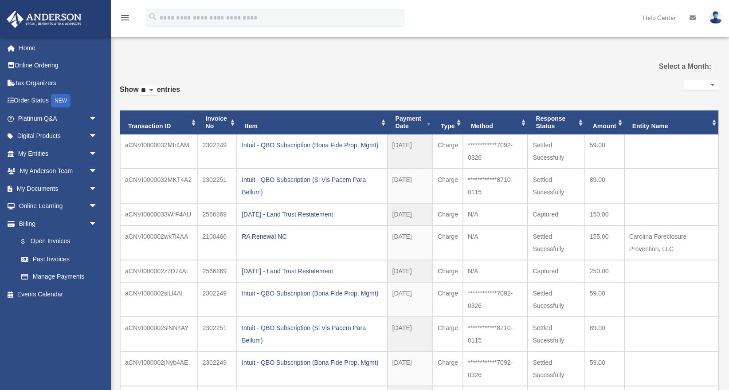
select select
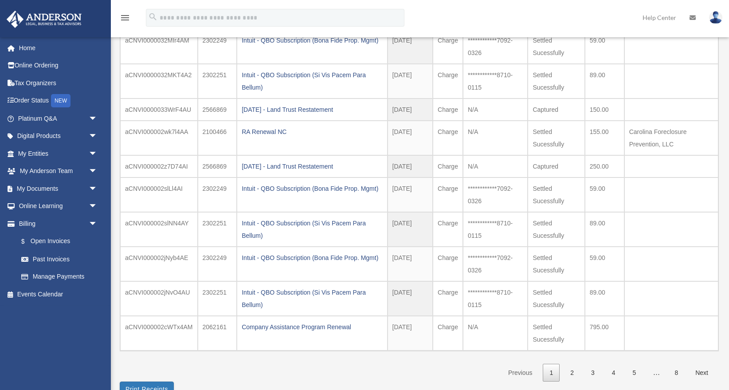
scroll to position [171, 0]
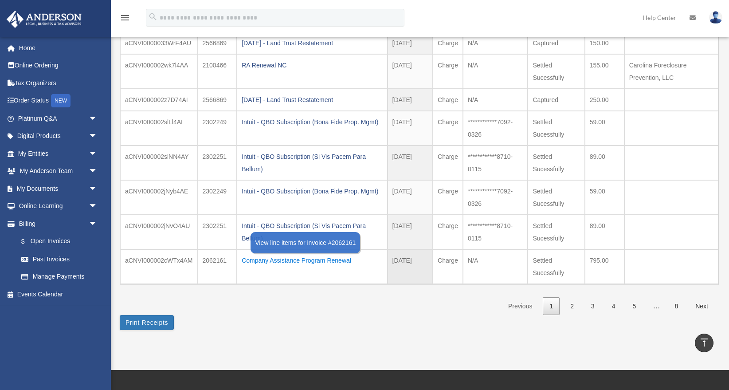
click at [279, 256] on div "Company Assistance Program Renewal" at bounding box center [312, 260] width 141 height 12
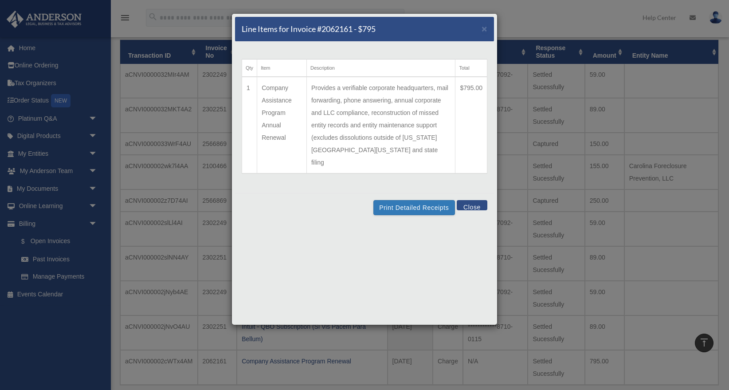
scroll to position [70, 0]
click at [410, 200] on button "Print Detailed Receipts" at bounding box center [414, 207] width 81 height 15
drag, startPoint x: 325, startPoint y: 28, endPoint x: 356, endPoint y: 30, distance: 31.1
click at [356, 30] on h5 "Line Items for Invoice #2062161 - $795" at bounding box center [309, 29] width 134 height 11
drag, startPoint x: 322, startPoint y: 31, endPoint x: 354, endPoint y: 31, distance: 31.5
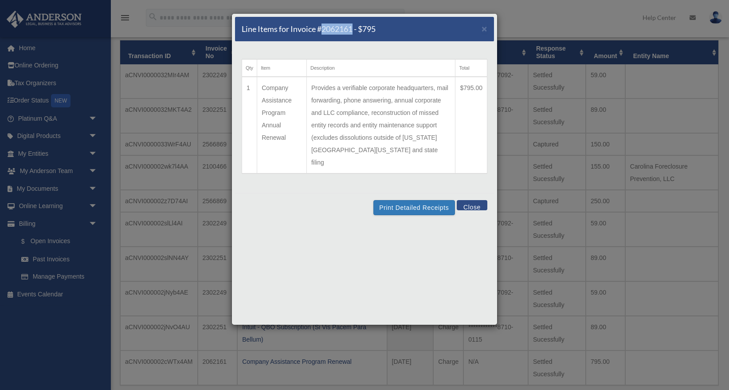
click at [354, 31] on h5 "Line Items for Invoice #2062161 - $795" at bounding box center [309, 29] width 134 height 11
copy h5 "2062161"
click at [486, 31] on span "×" at bounding box center [485, 29] width 6 height 10
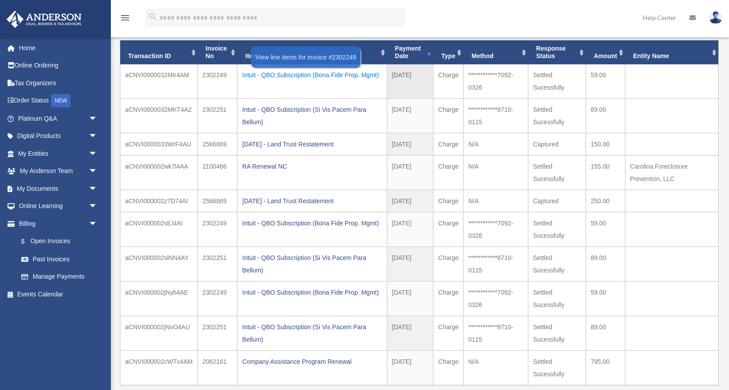
scroll to position [0, 0]
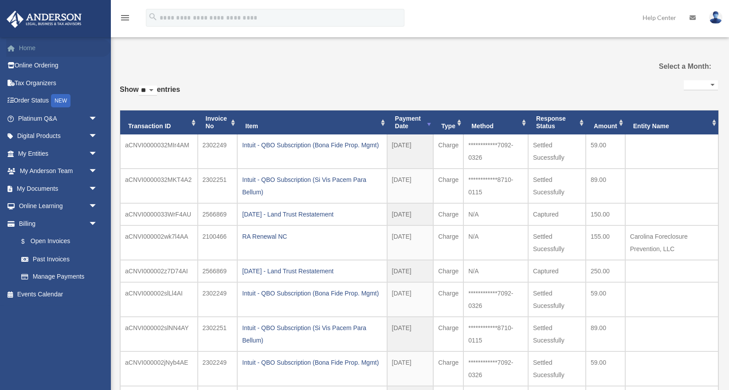
click at [47, 49] on link "Home" at bounding box center [58, 48] width 105 height 18
